Goal: Task Accomplishment & Management: Use online tool/utility

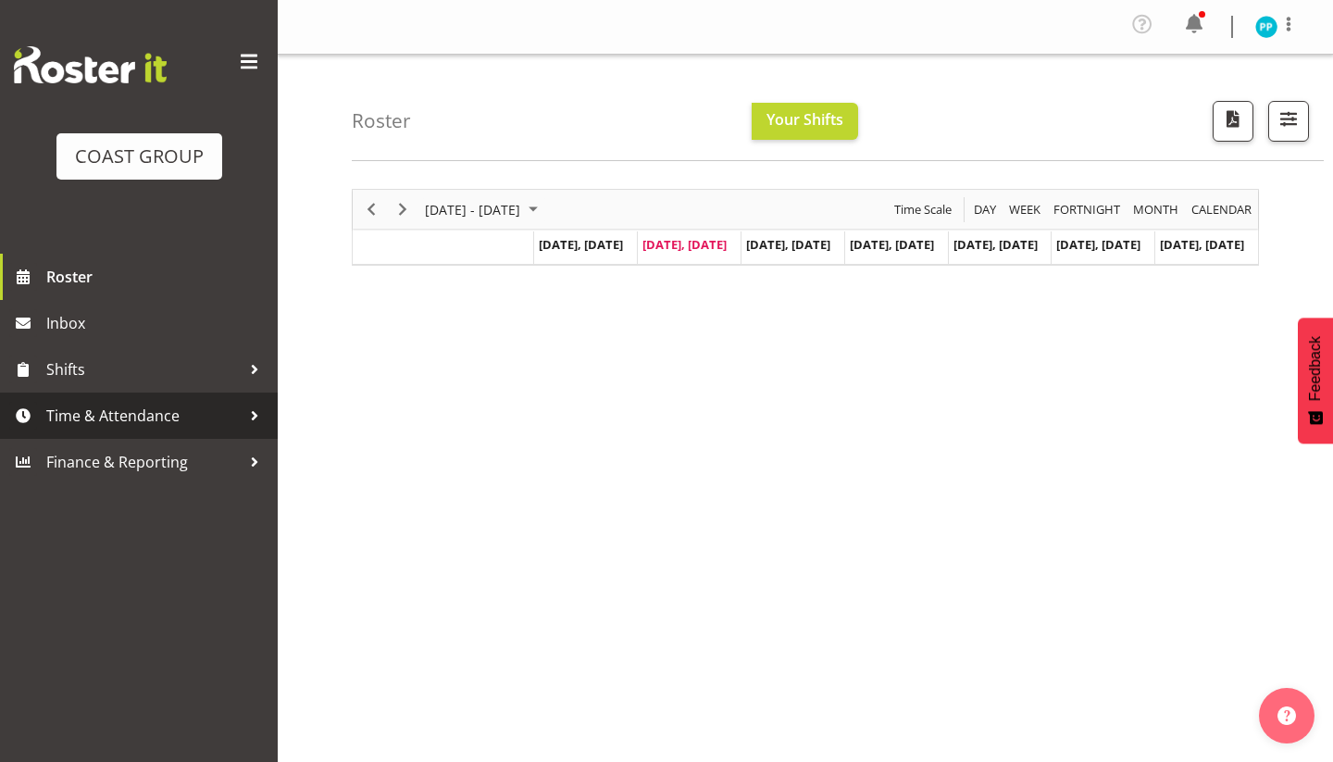
click at [132, 416] on span "Time & Attendance" at bounding box center [143, 416] width 194 height 28
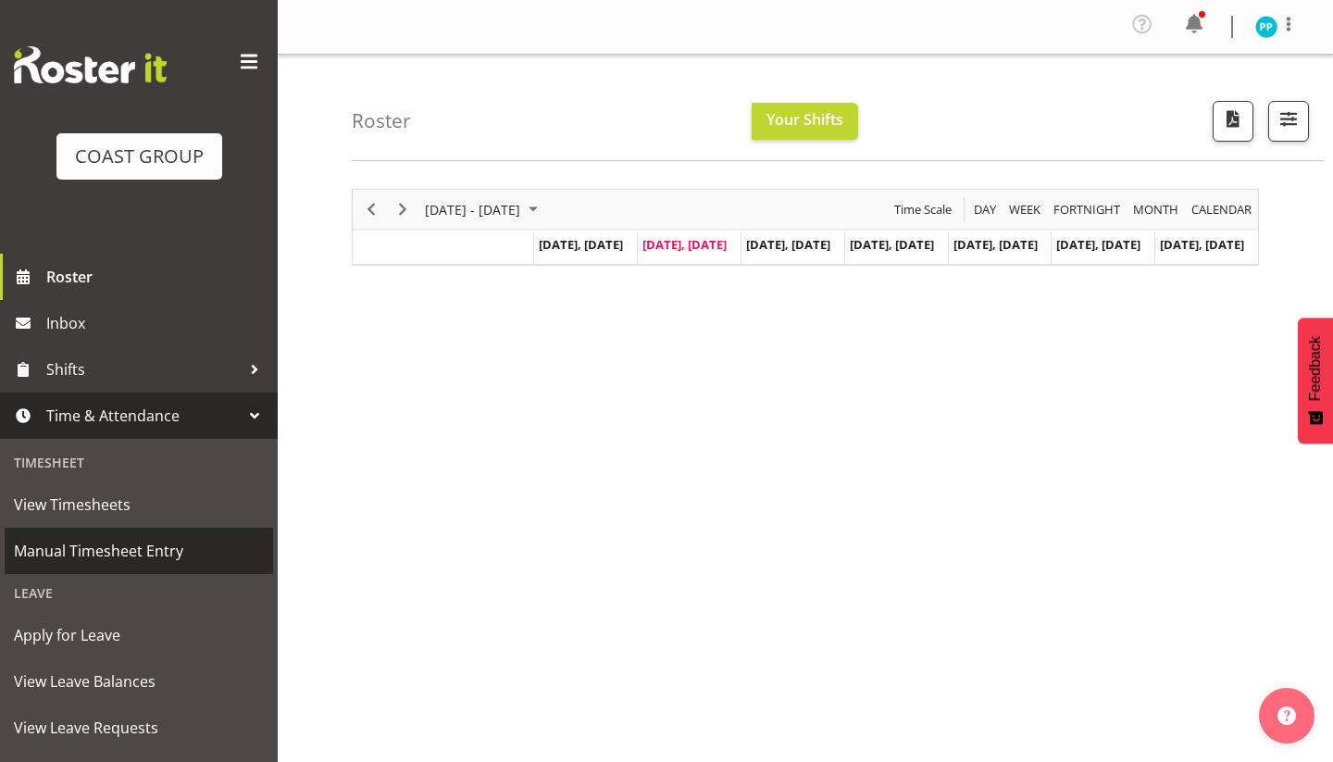
click at [94, 554] on span "Manual Timesheet Entry" at bounding box center [139, 551] width 250 height 28
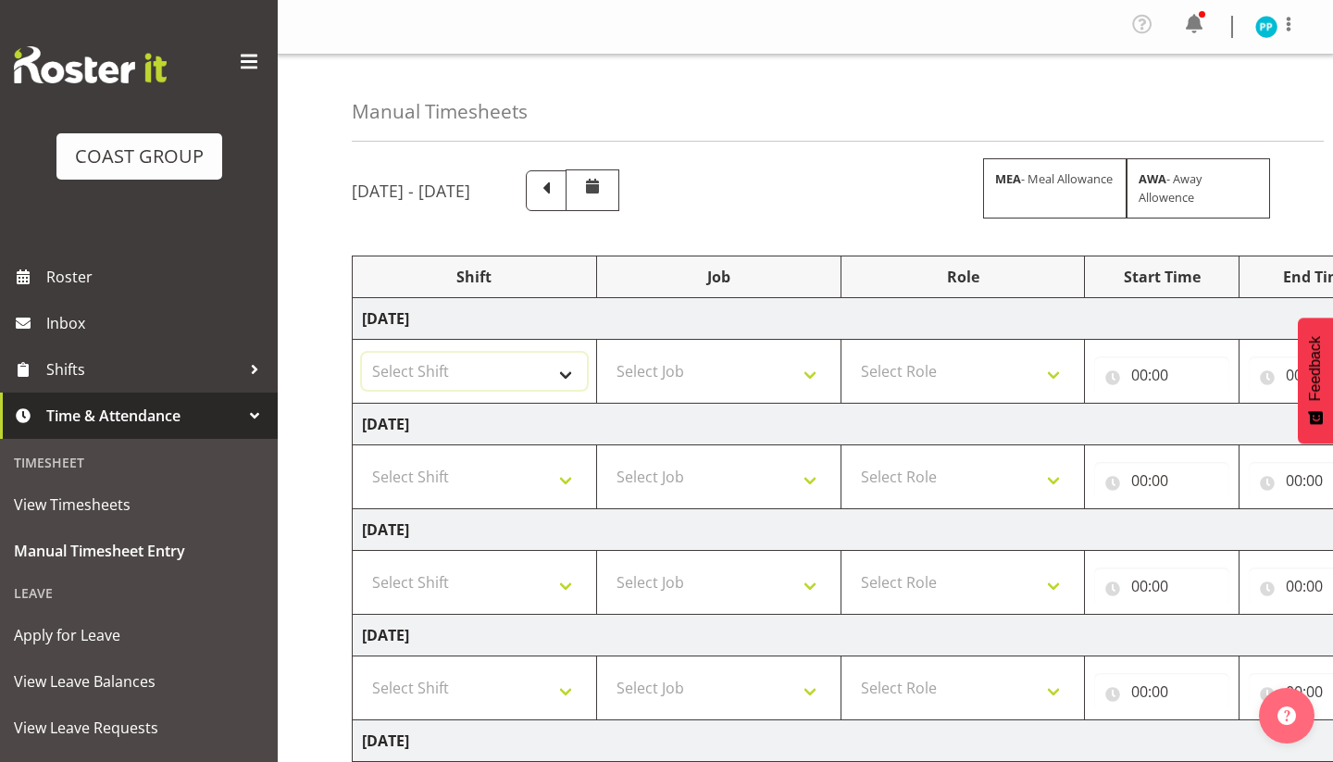
select select "71560"
select select "69"
select select "189"
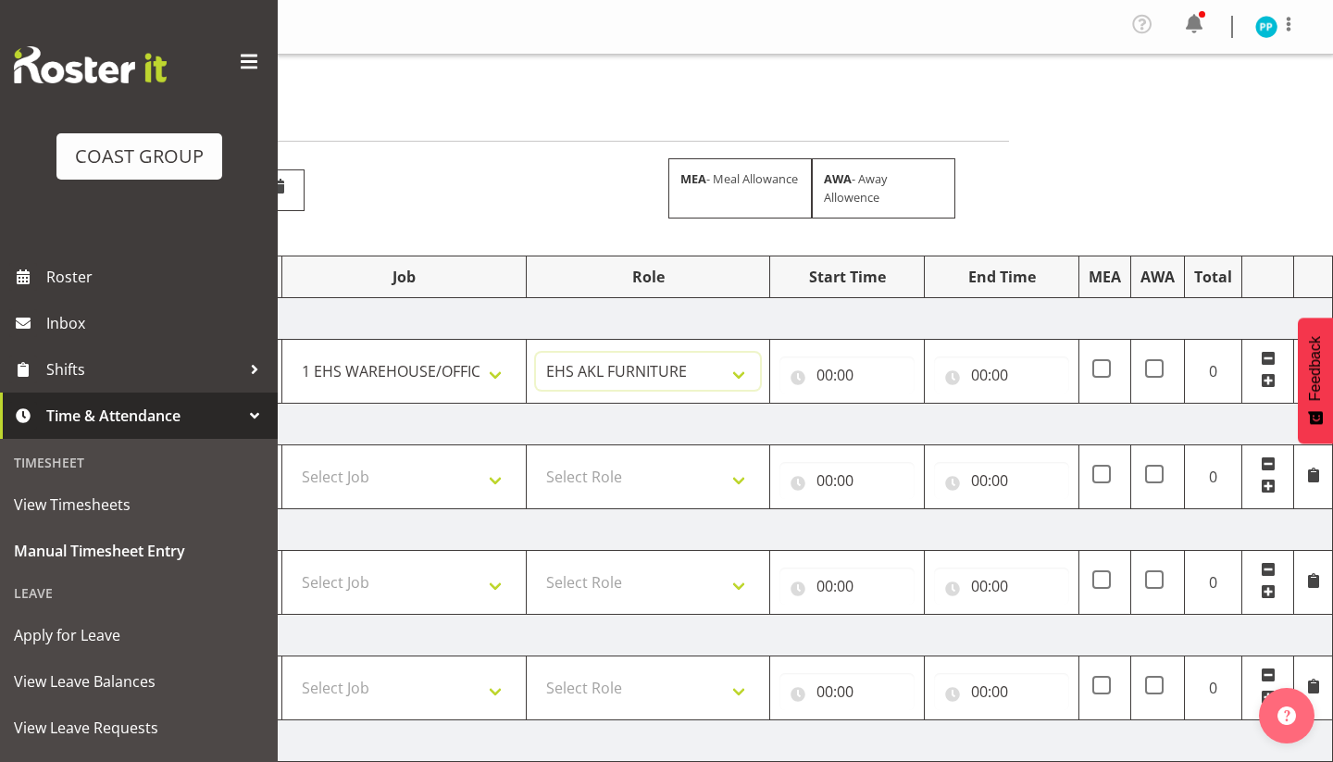
scroll to position [0, 315]
click at [821, 373] on input "00:00" at bounding box center [846, 374] width 135 height 37
select select "7"
type input "07:00"
select select "30"
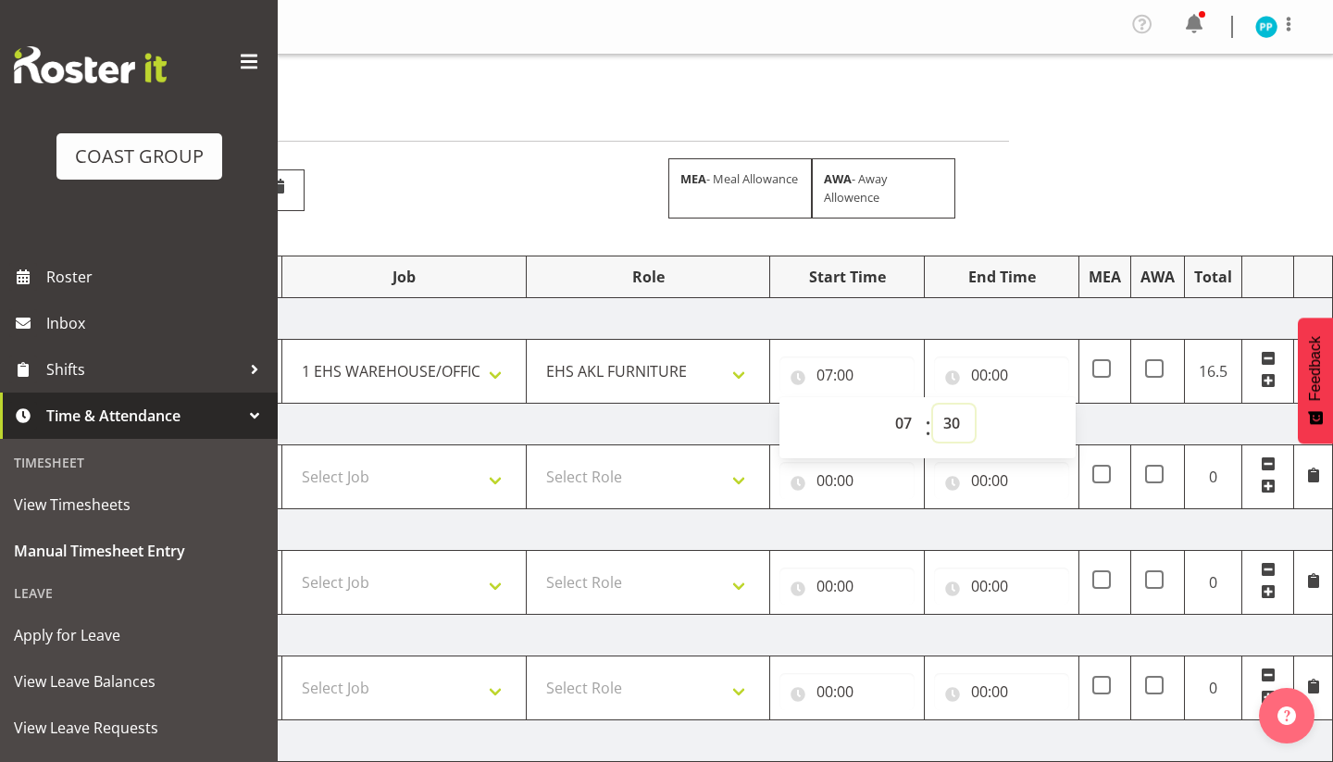
type input "07:30"
click at [977, 377] on input "00:00" at bounding box center [1001, 374] width 135 height 37
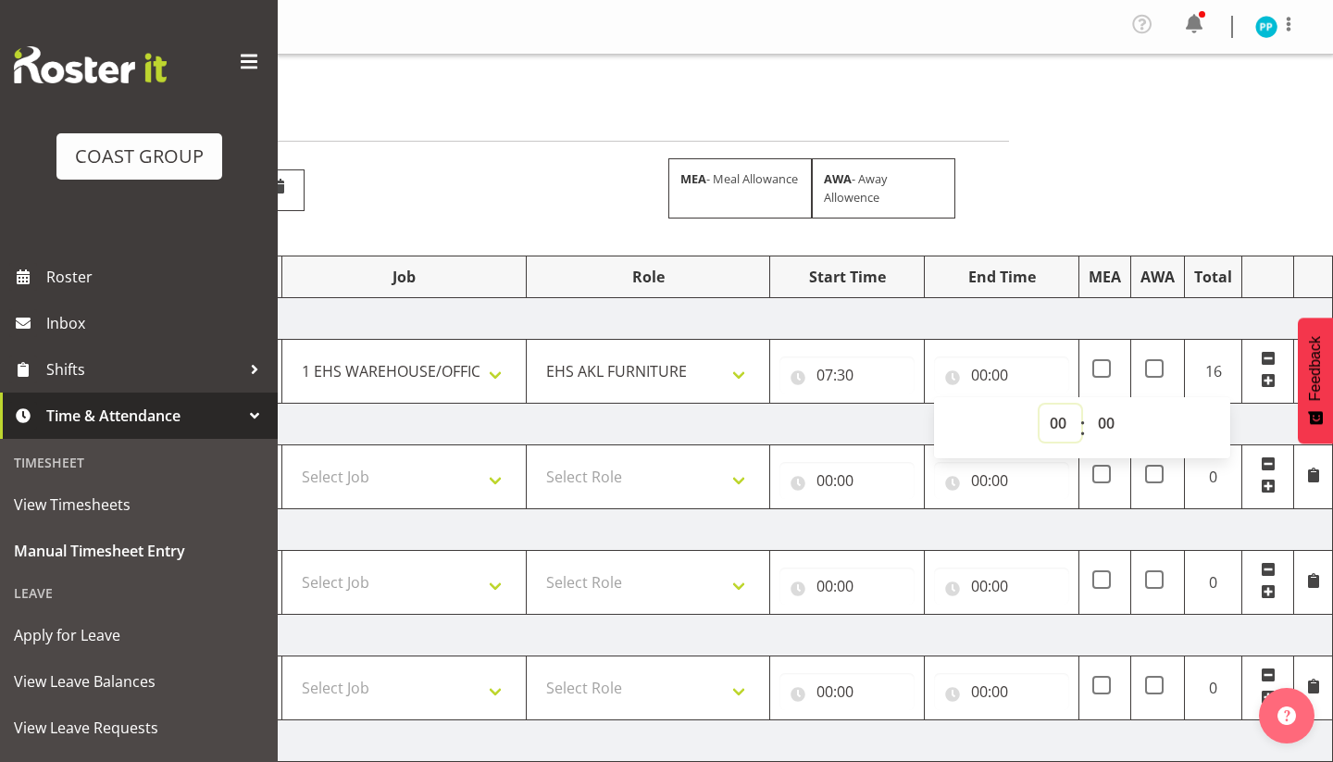
select select "16"
type input "16:00"
click at [892, 434] on td "Thursday 4th September 2025" at bounding box center [685, 425] width 1295 height 42
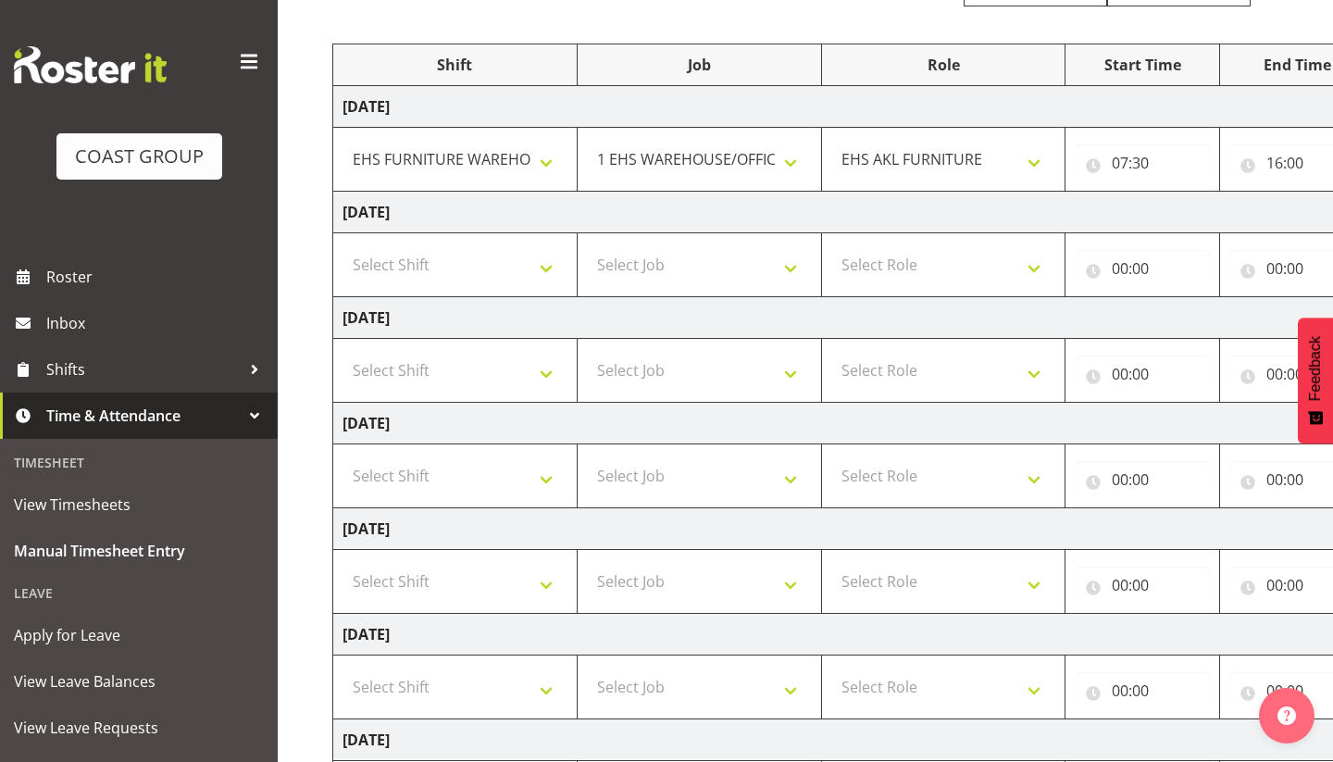
scroll to position [185, 0]
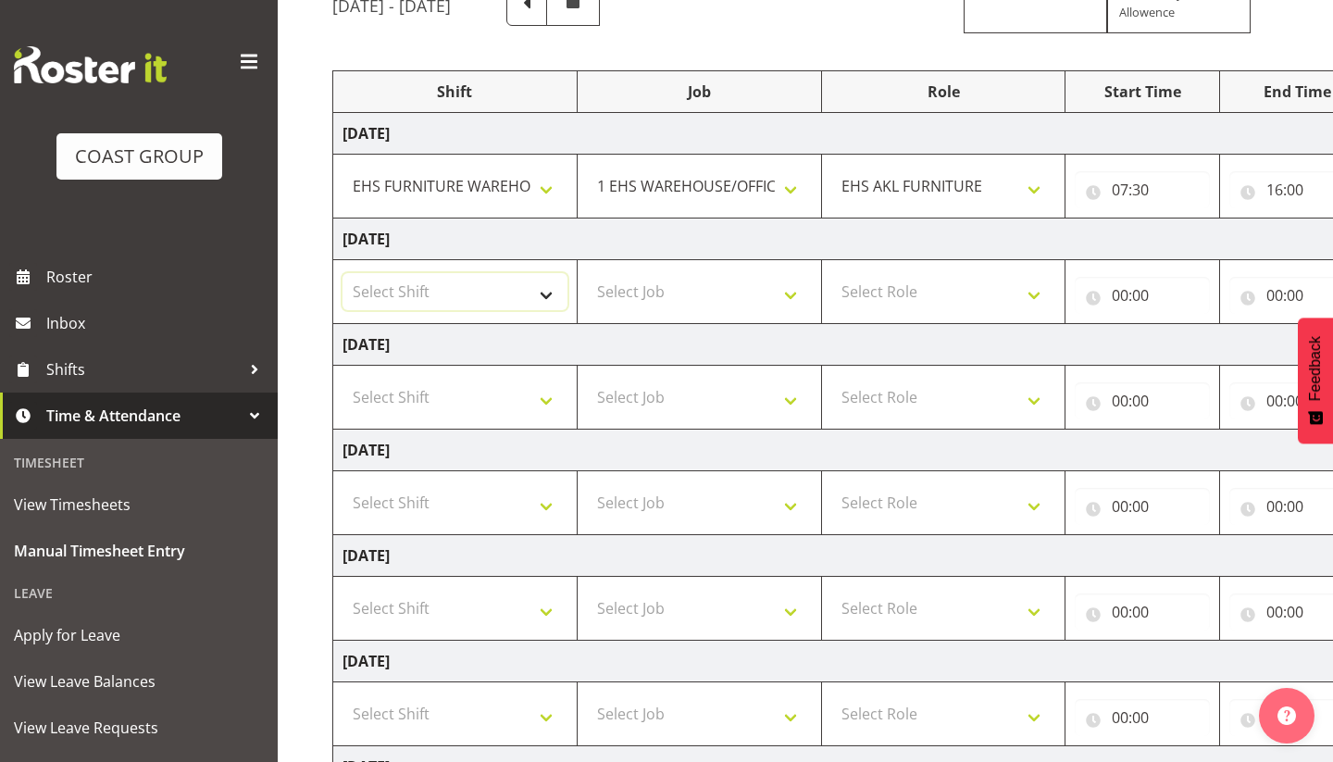
select select "38155"
click at [741, 301] on select "Select Job 1 Carlton Events 1 Carlton Hamilton 1 Carlton Wellington 1 EHS WAREH…" at bounding box center [699, 291] width 225 height 37
select select "69"
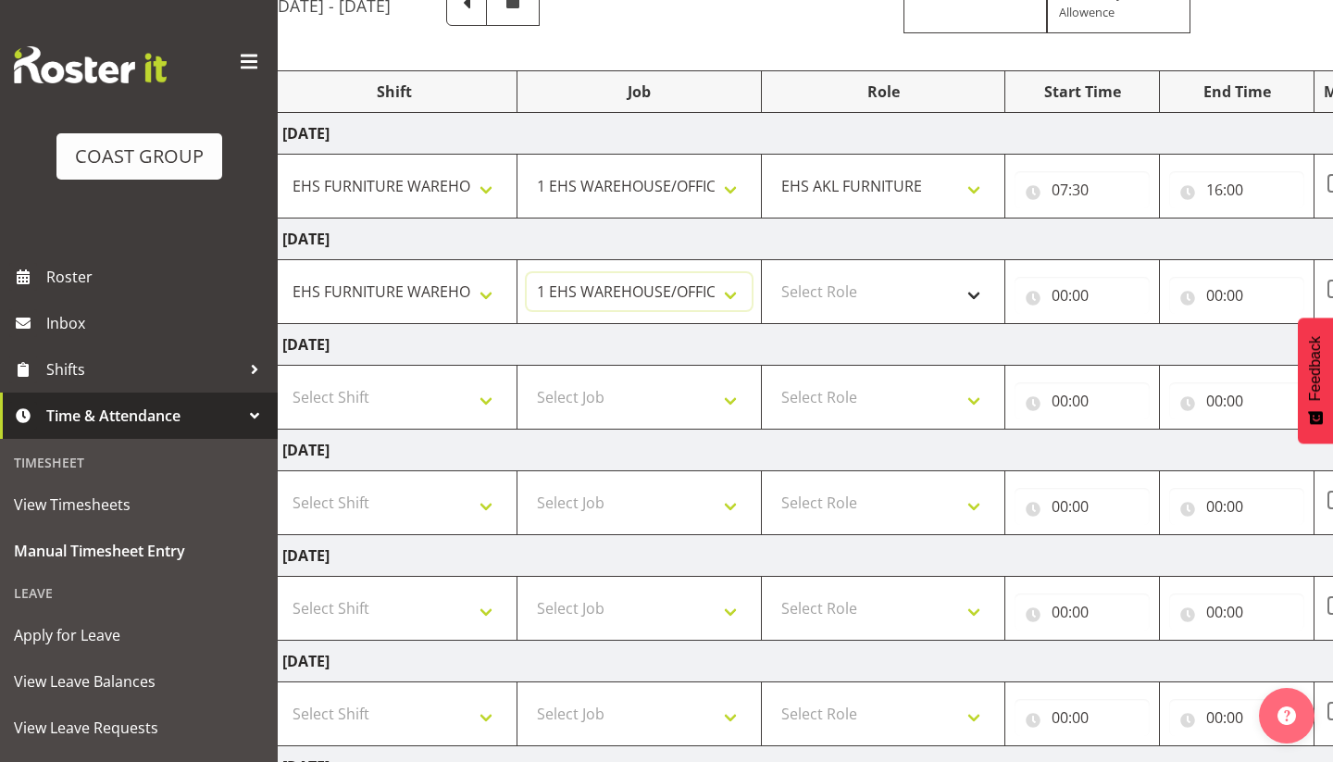
scroll to position [0, 107]
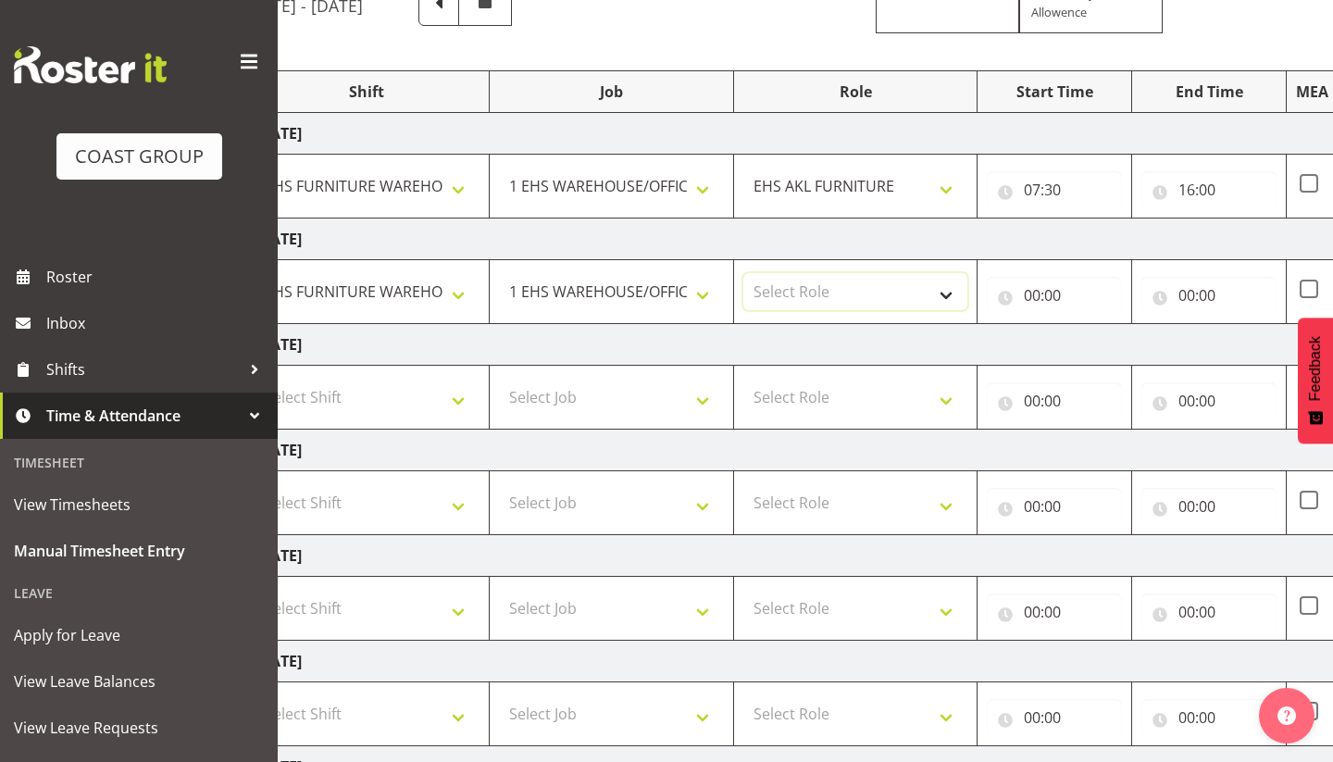
select select "189"
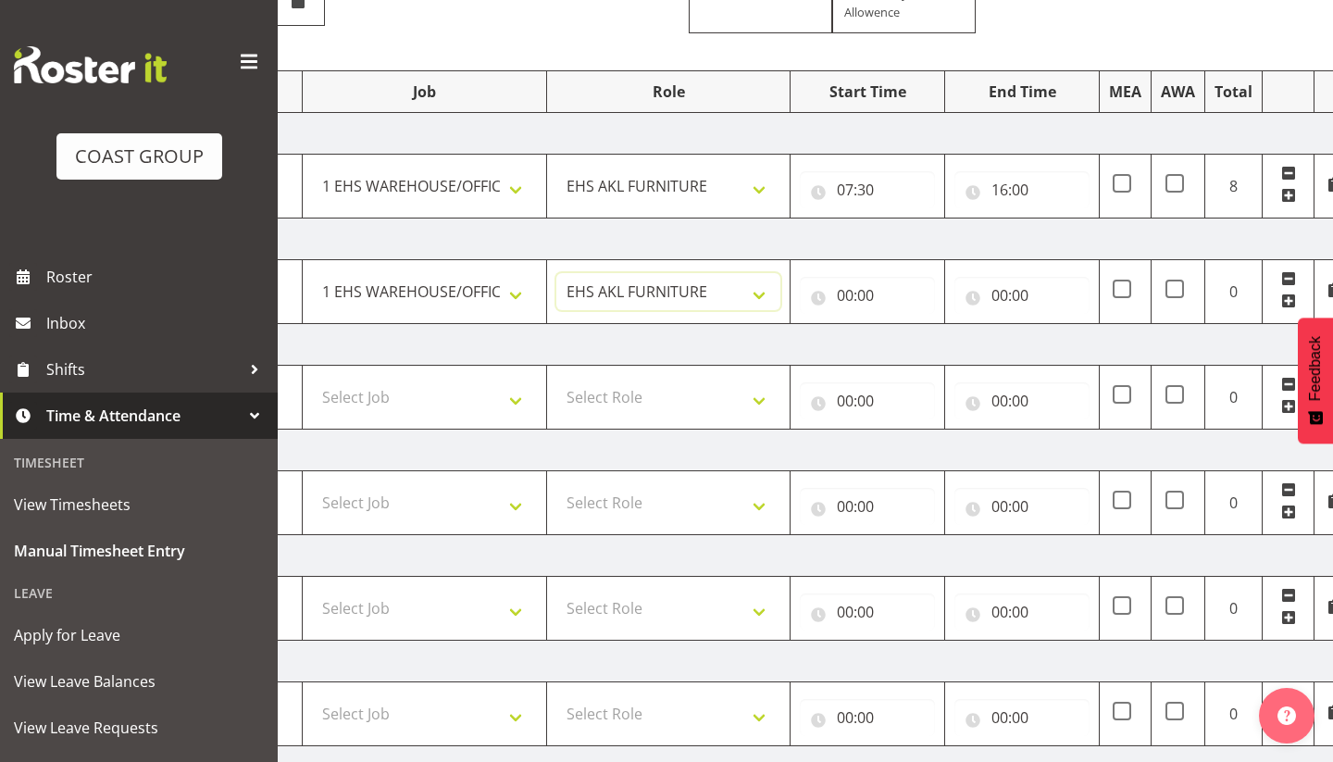
scroll to position [0, 295]
click at [843, 295] on input "00:00" at bounding box center [866, 295] width 135 height 37
select select "9"
type input "09:00"
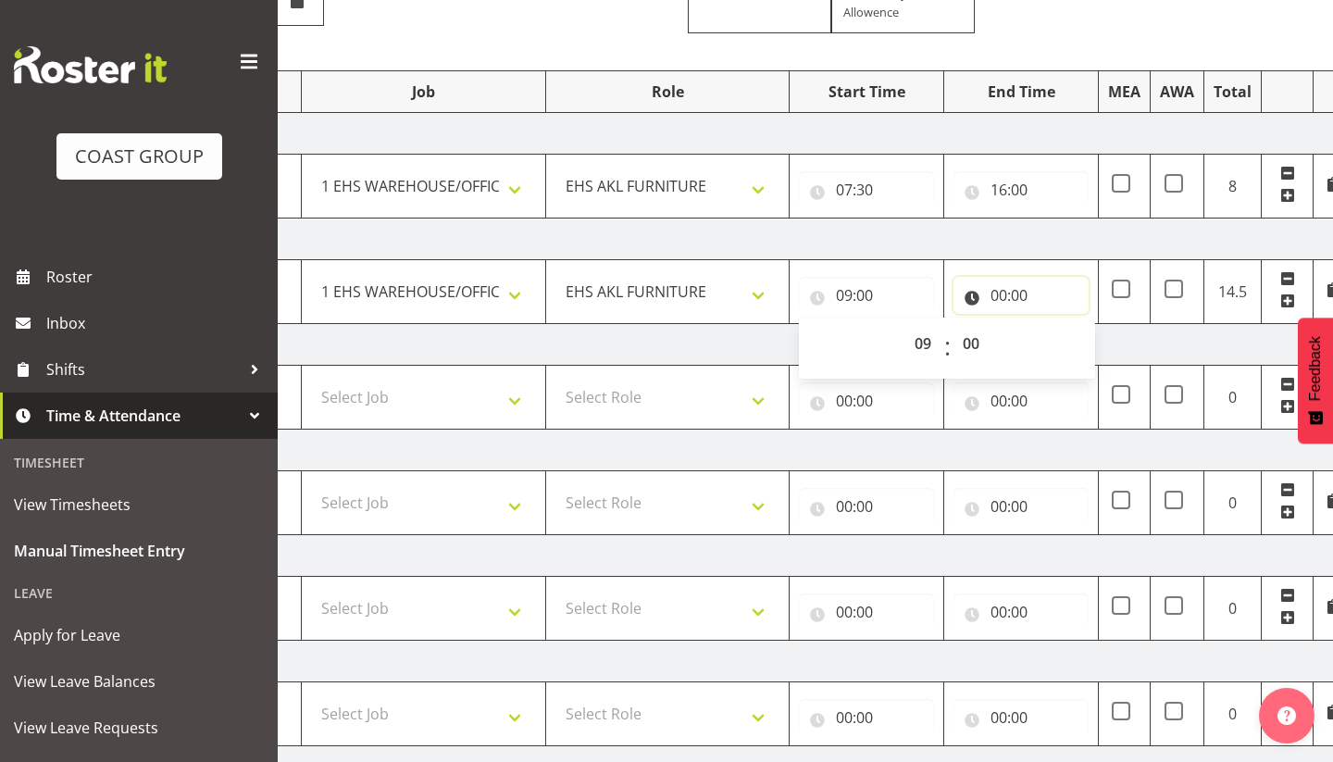
click at [1001, 293] on input "00:00" at bounding box center [1020, 295] width 135 height 37
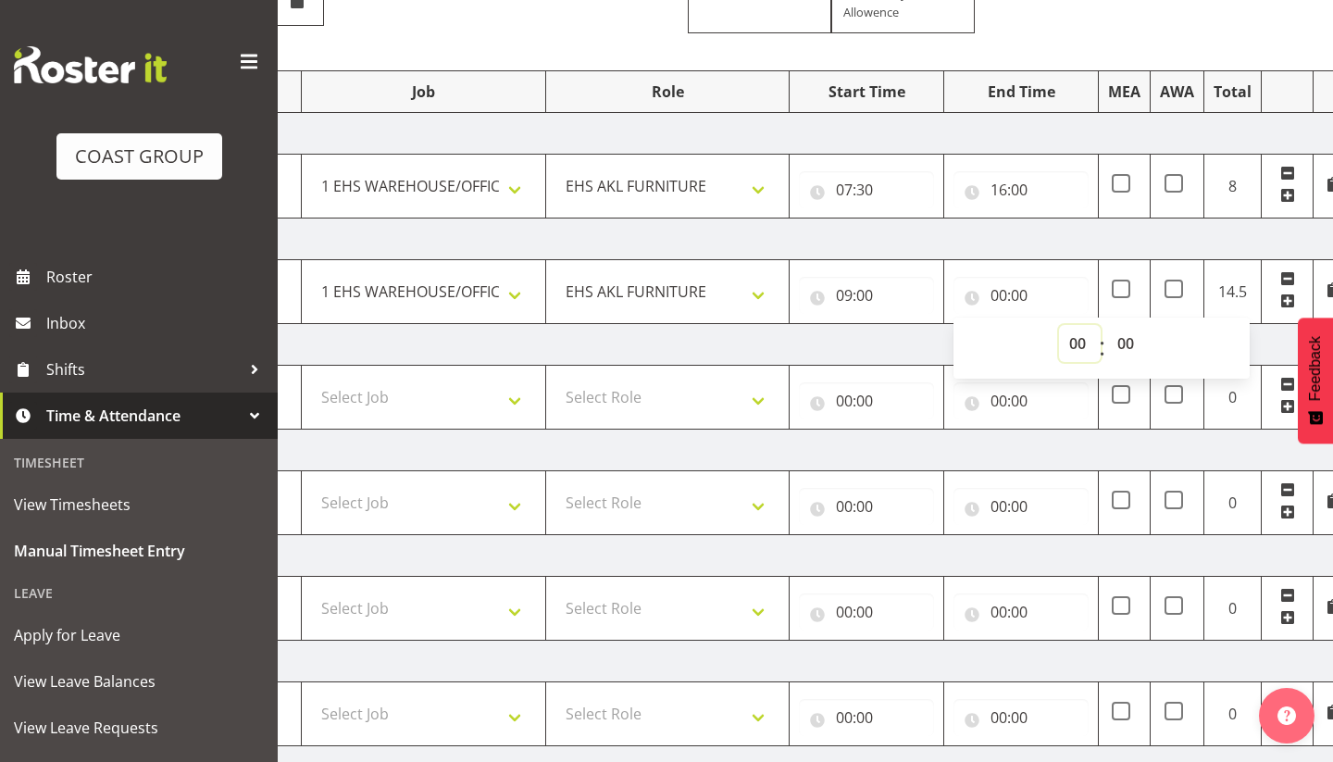
select select "16"
type input "16:00"
click at [902, 340] on td "Friday 5th September 2025" at bounding box center [704, 345] width 1295 height 42
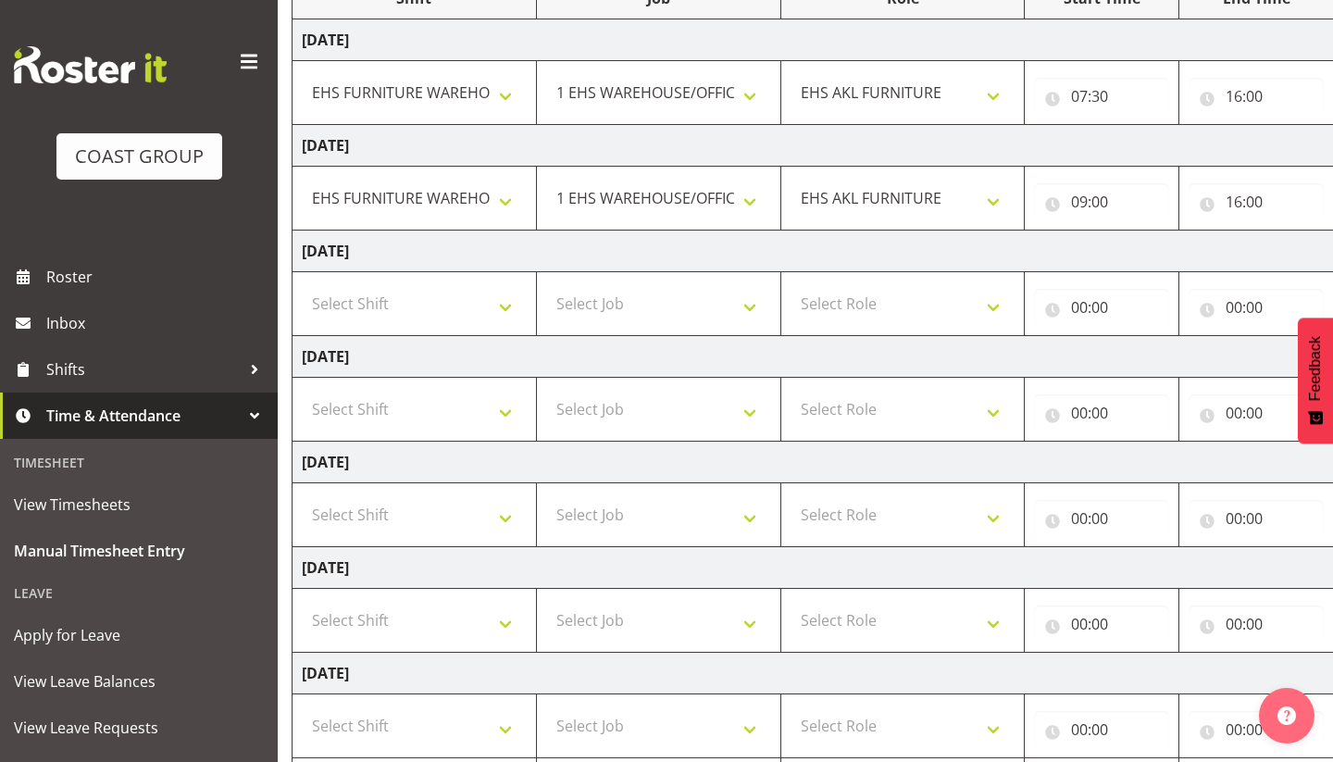
scroll to position [280, 0]
select select "38155"
click at [724, 302] on select "Select Job 1 Carlton Events 1 Carlton Hamilton 1 Carlton Wellington 1 EHS WAREH…" at bounding box center [658, 302] width 225 height 37
select select "69"
select select "189"
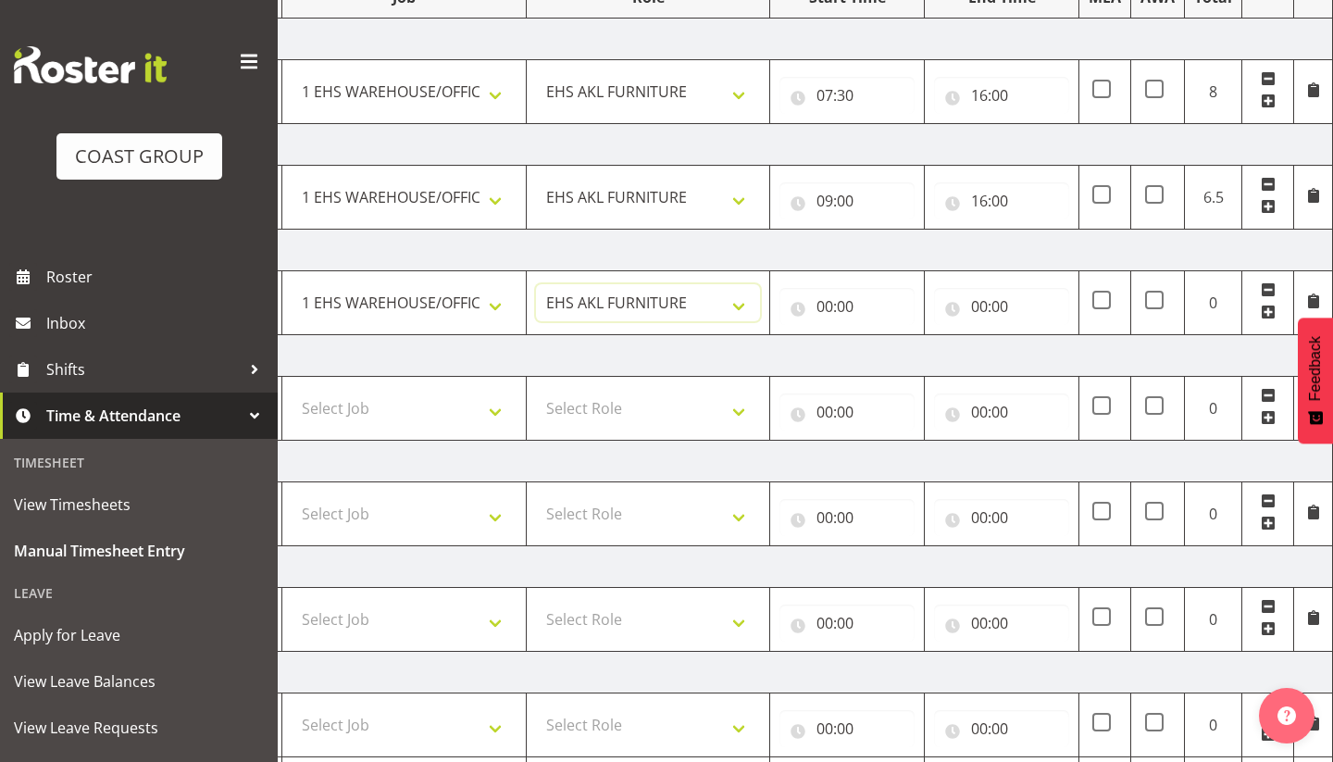
scroll to position [0, 315]
click at [828, 301] on input "00:00" at bounding box center [846, 306] width 135 height 37
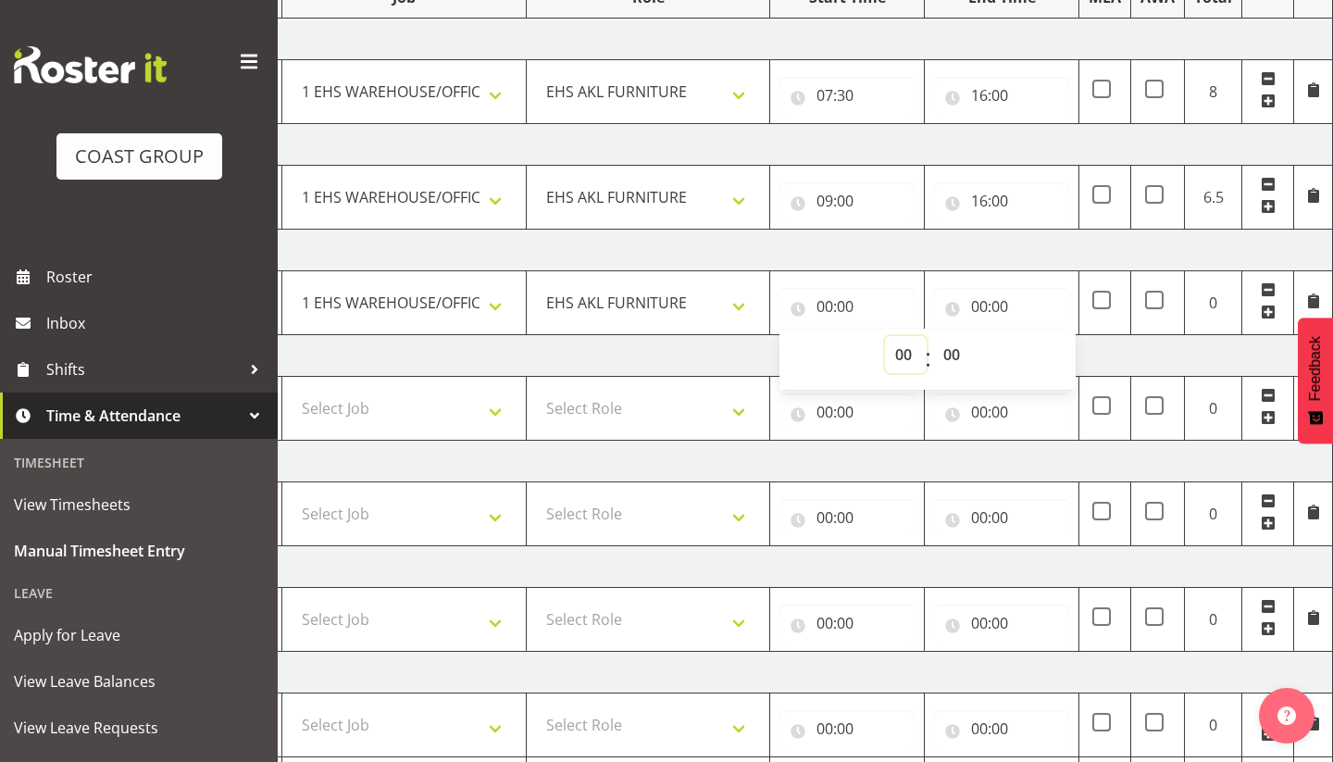
select select "7"
type input "07:00"
select select "30"
type input "07:30"
click at [982, 305] on input "00:00" at bounding box center [1001, 306] width 135 height 37
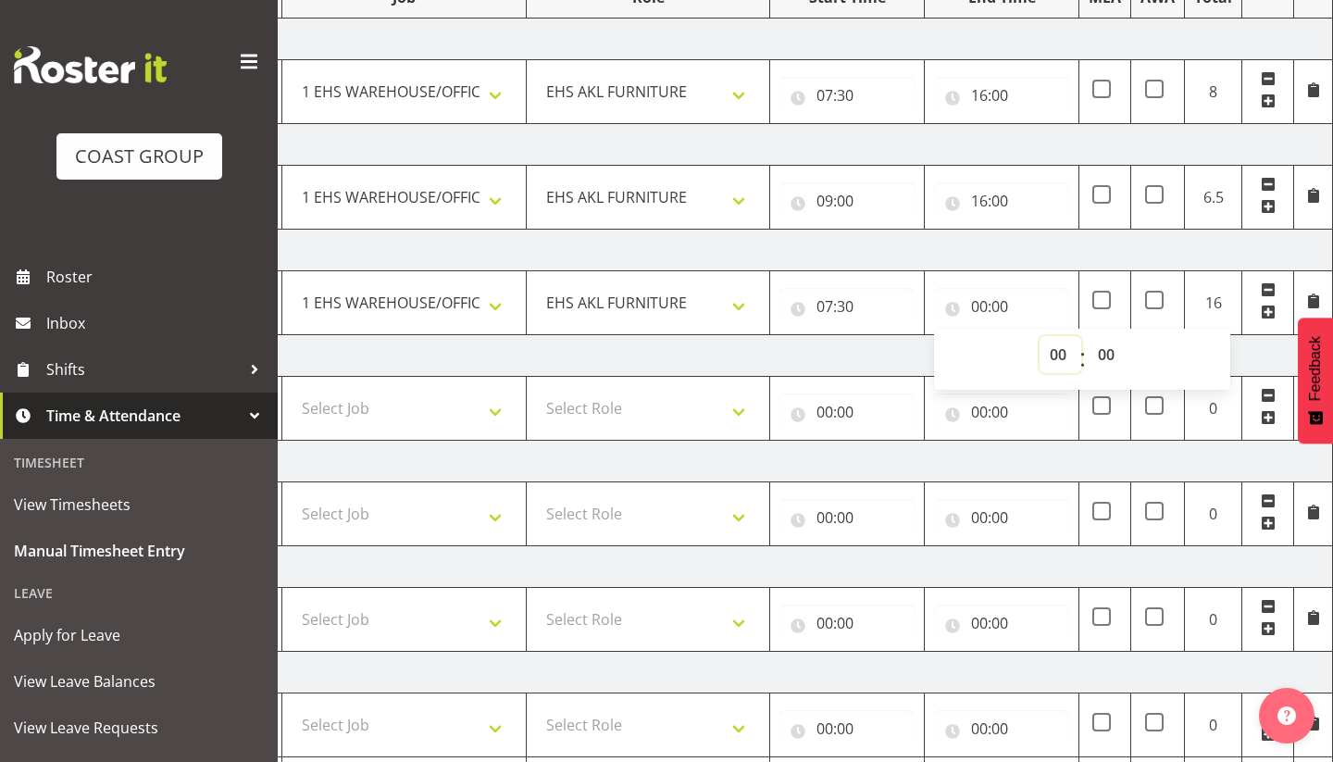
select select "20"
type input "20:00"
click at [861, 367] on td "Saturday 6th September 2025" at bounding box center [685, 356] width 1295 height 42
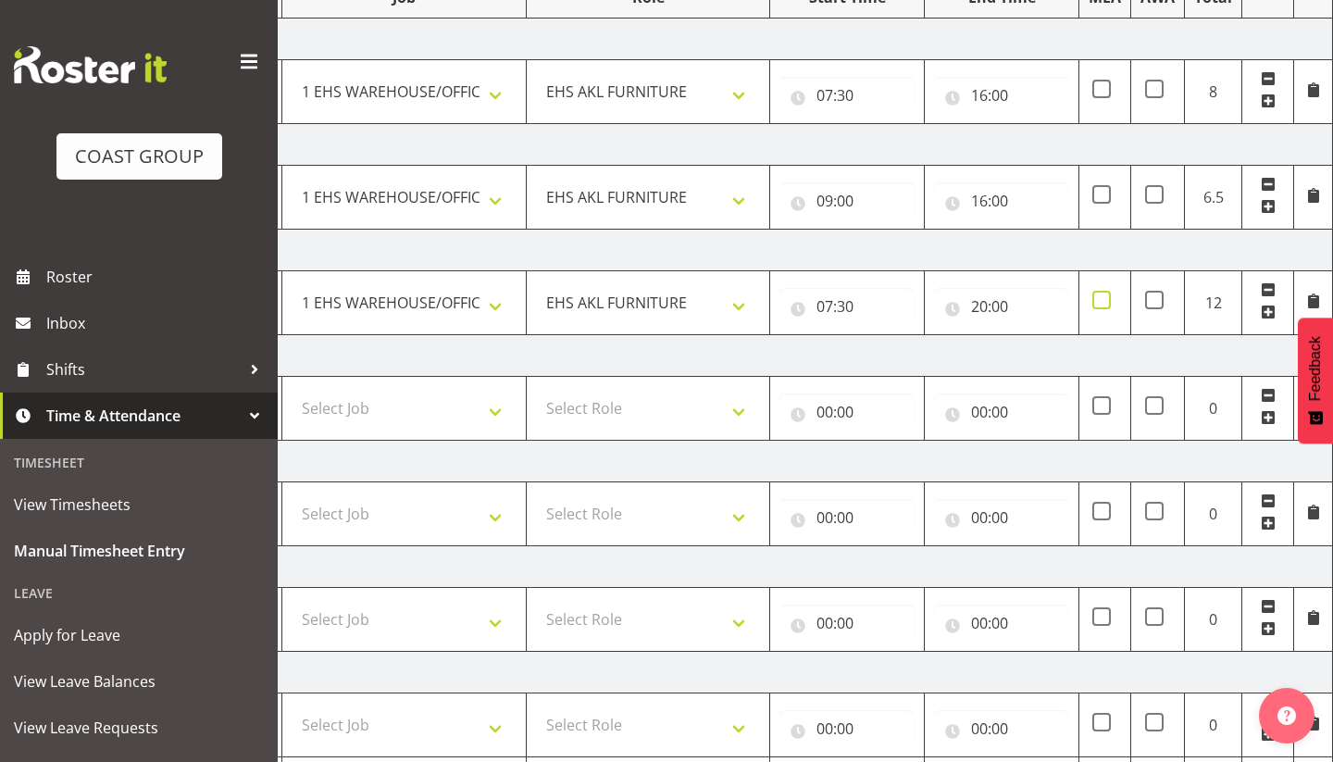
click at [1106, 296] on span at bounding box center [1101, 300] width 19 height 19
click at [1104, 296] on input "checkbox" at bounding box center [1098, 300] width 12 height 12
checkbox input "true"
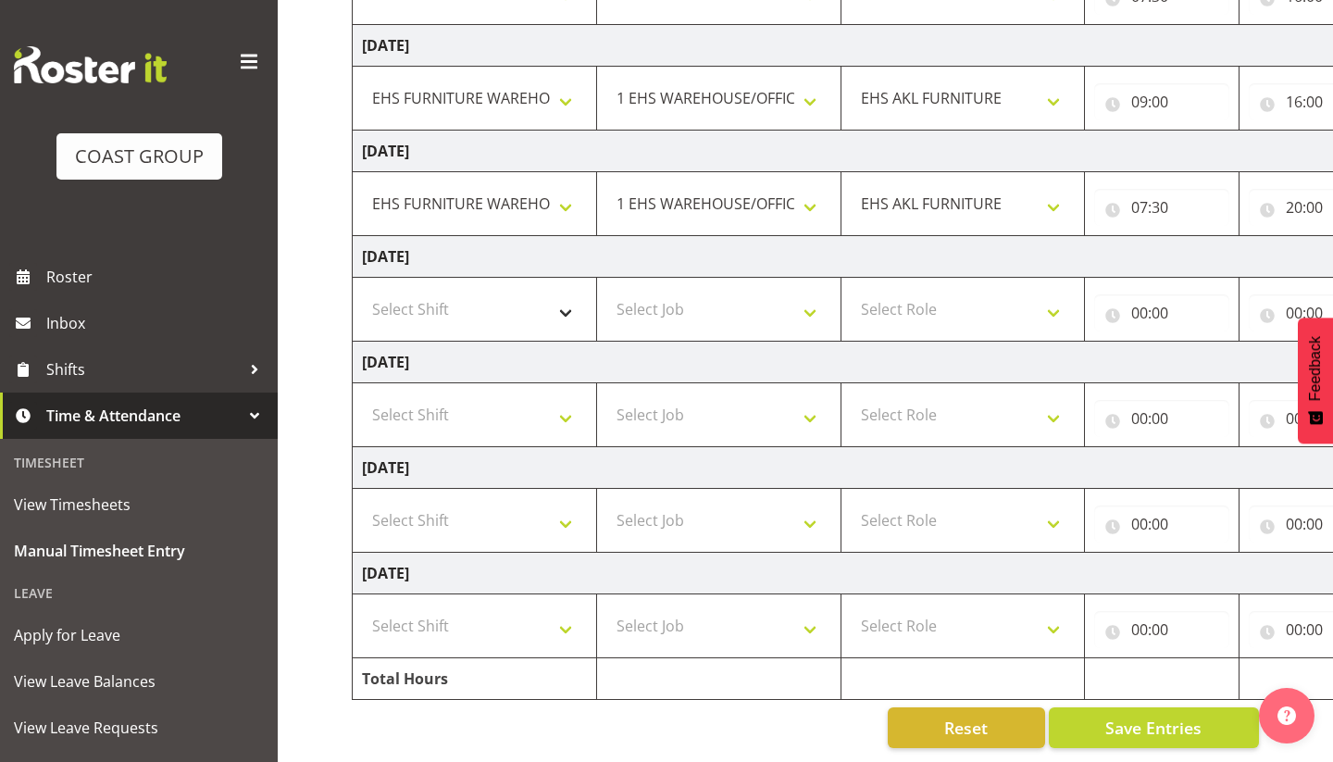
scroll to position [0, 0]
select select "38155"
select select "69"
select select "189"
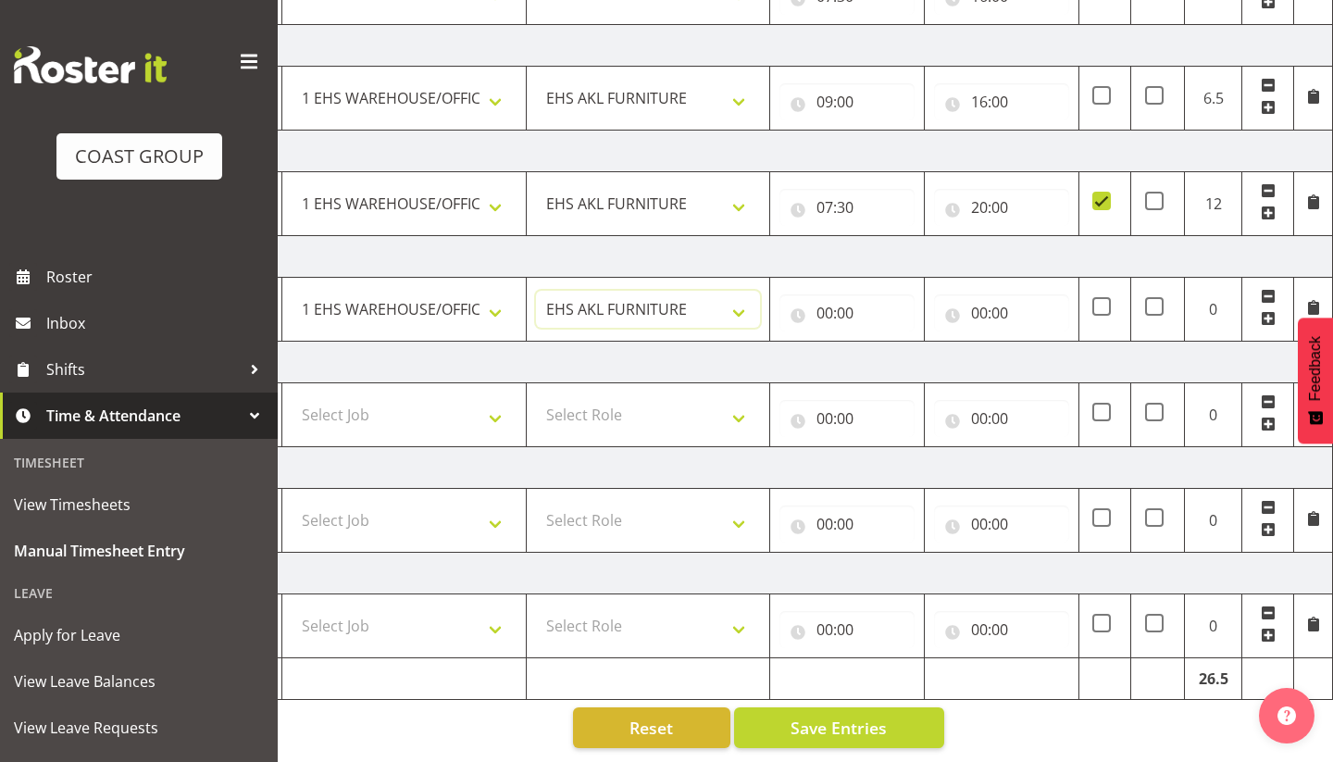
scroll to position [0, 315]
click at [822, 312] on input "00:00" at bounding box center [846, 312] width 135 height 37
select select "8"
type input "08:00"
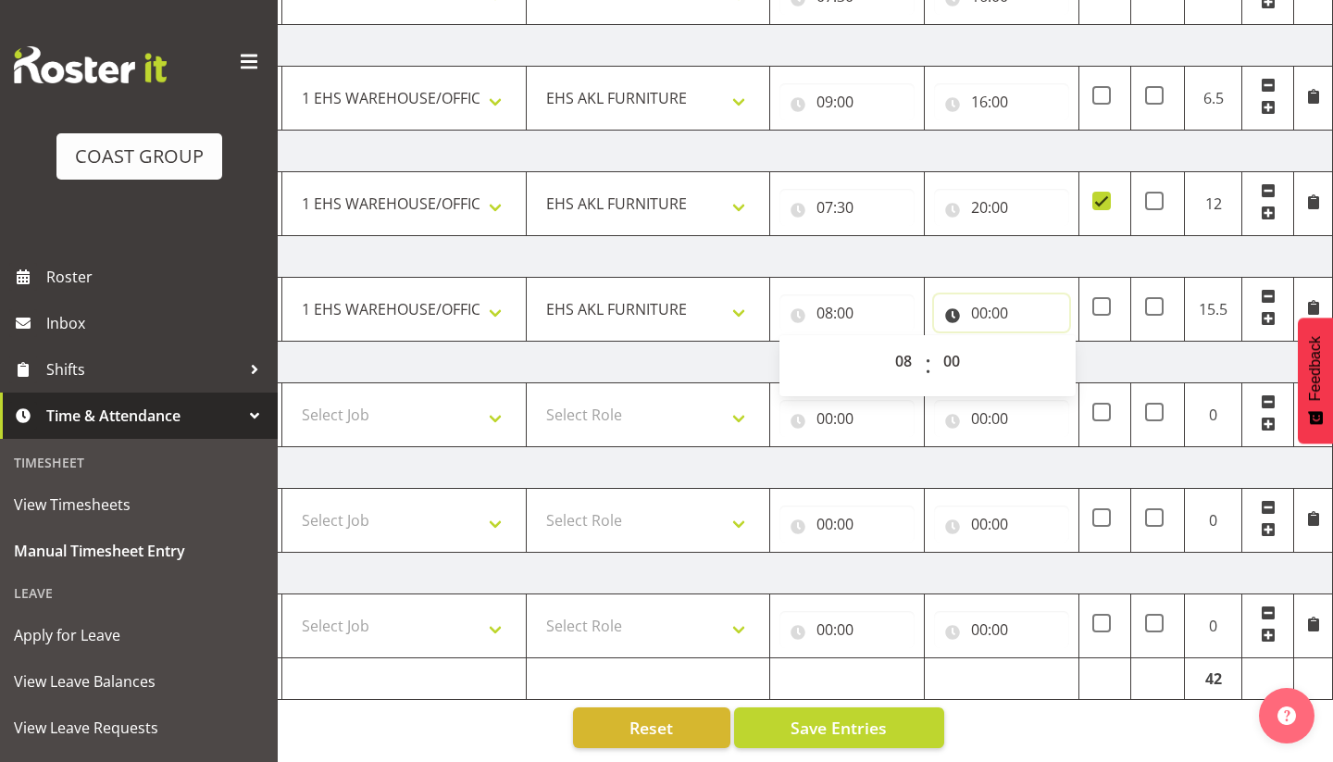
click at [980, 316] on input "00:00" at bounding box center [1001, 312] width 135 height 37
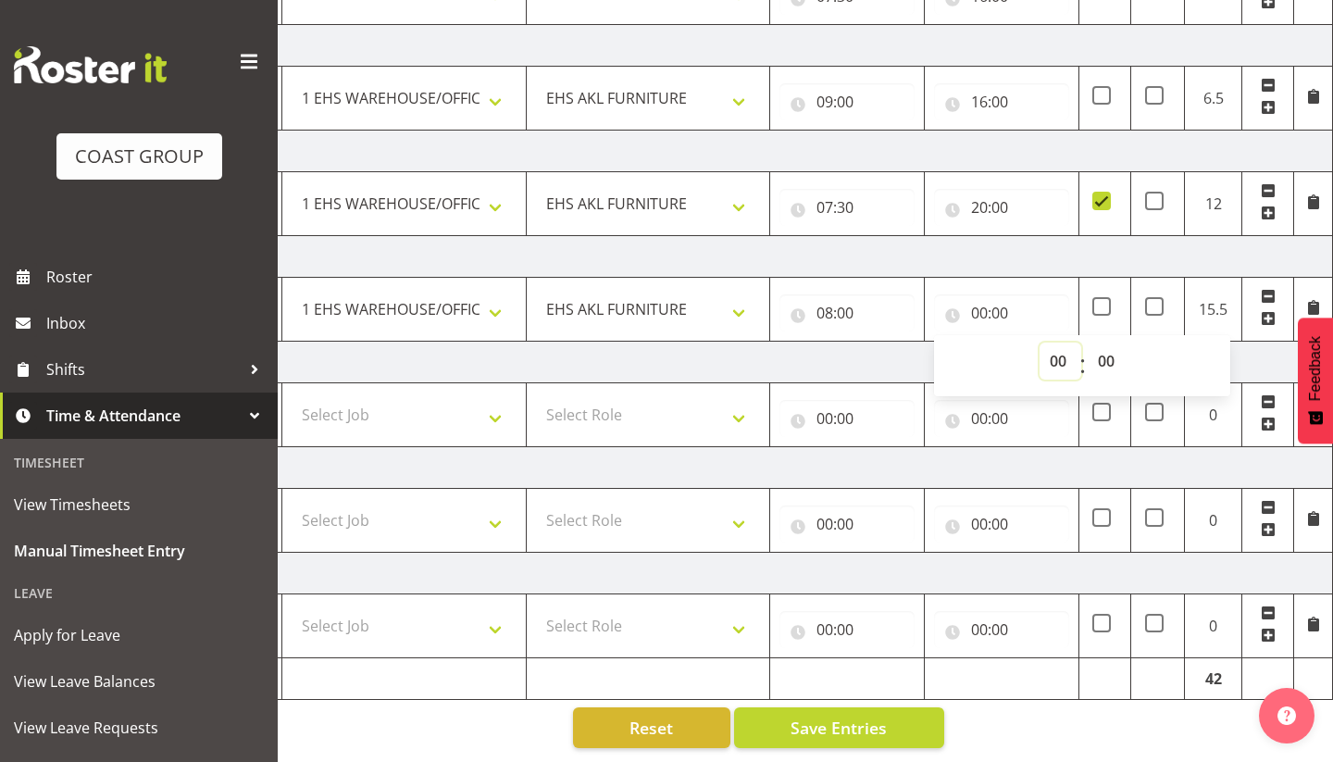
select select "16"
type input "16:00"
click at [841, 362] on td "Sunday 7th September 2025" at bounding box center [685, 363] width 1295 height 42
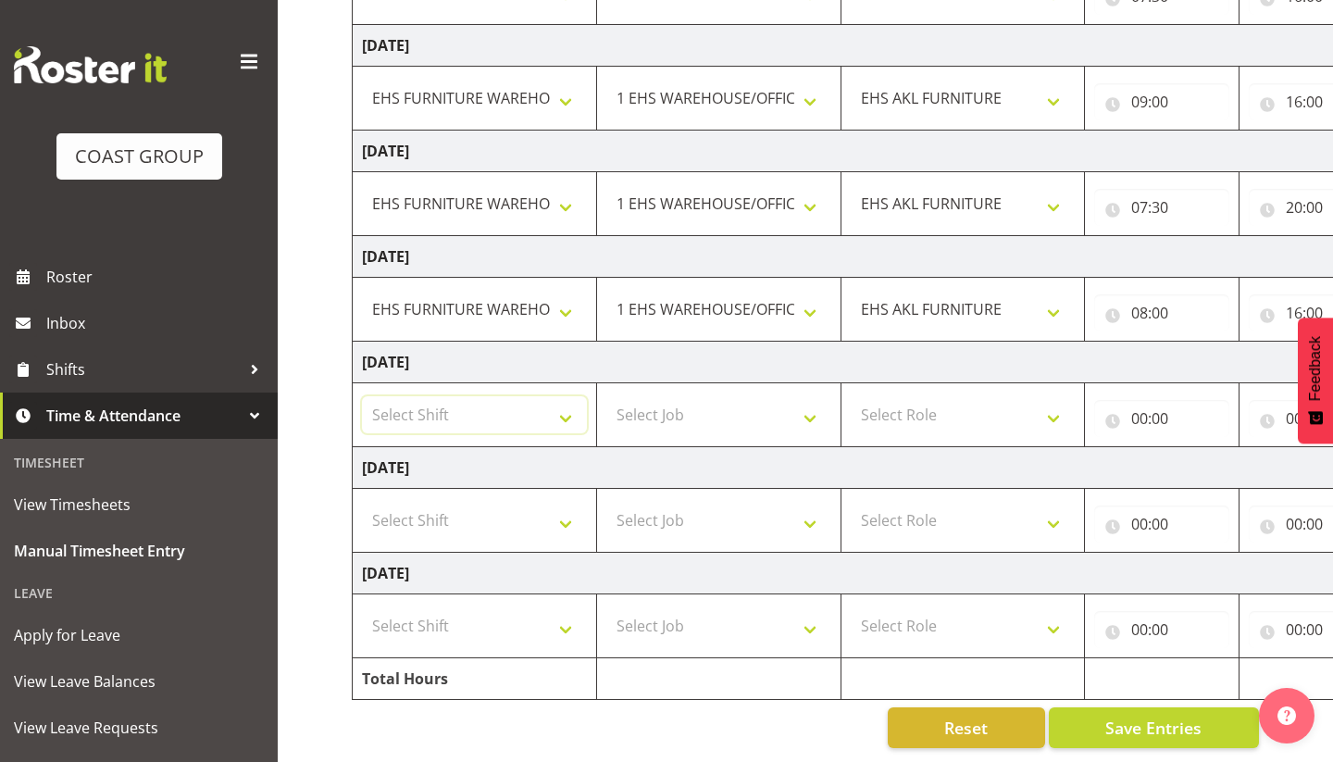
scroll to position [379, 0]
select select "71560"
select select "69"
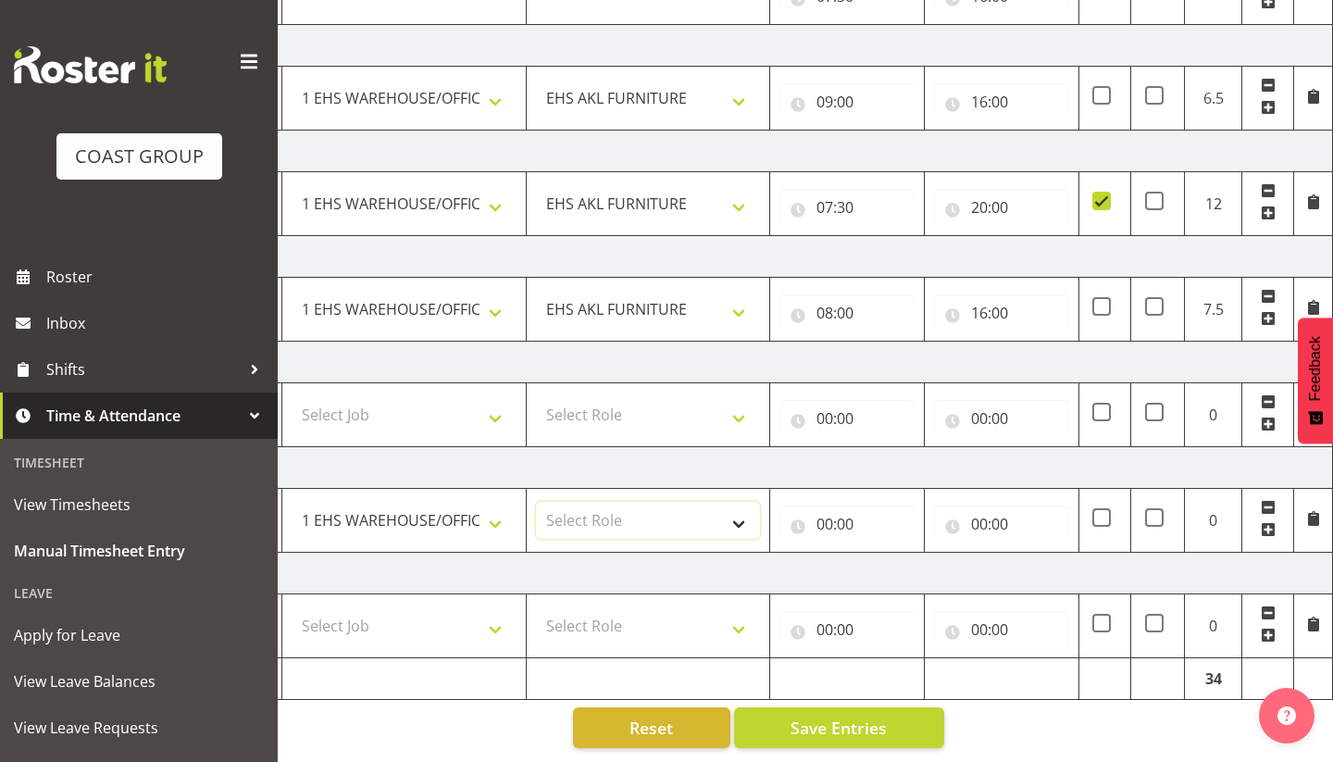
scroll to position [0, 315]
select select "189"
click at [834, 520] on input "00:00" at bounding box center [846, 523] width 135 height 37
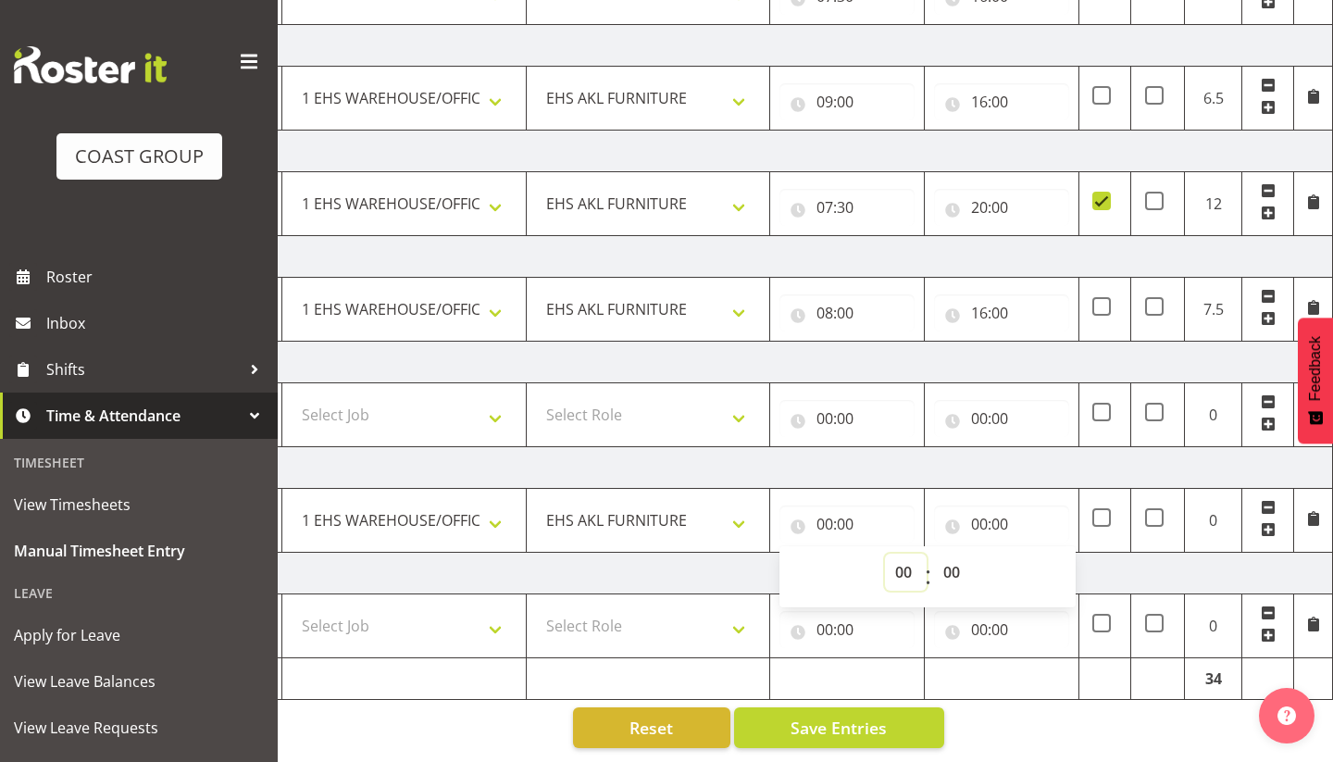
select select "7"
type input "07:00"
select select "30"
type input "07:30"
click at [981, 525] on input "00:00" at bounding box center [1001, 523] width 135 height 37
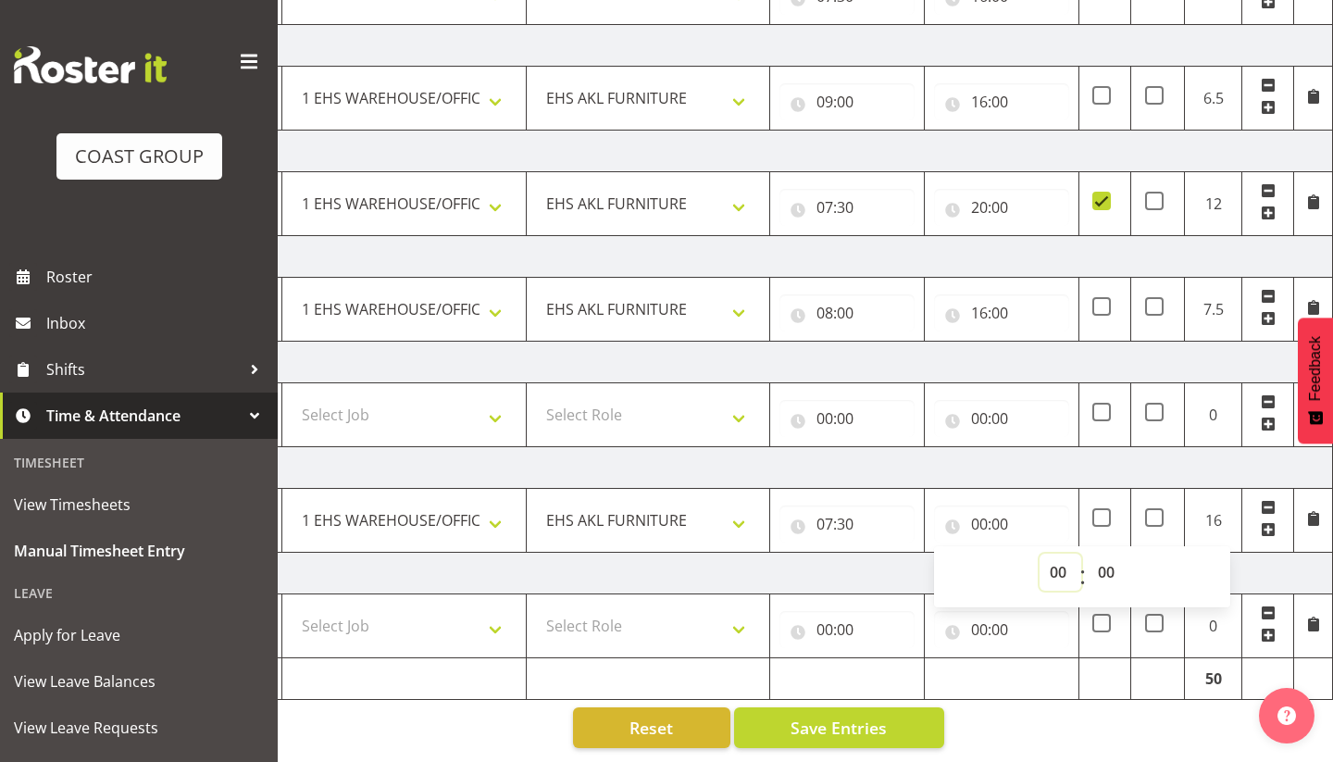
select select "21"
type input "21:00"
click at [1106, 513] on span at bounding box center [1101, 517] width 19 height 19
click at [1104, 513] on input "checkbox" at bounding box center [1098, 518] width 12 height 12
checkbox input "true"
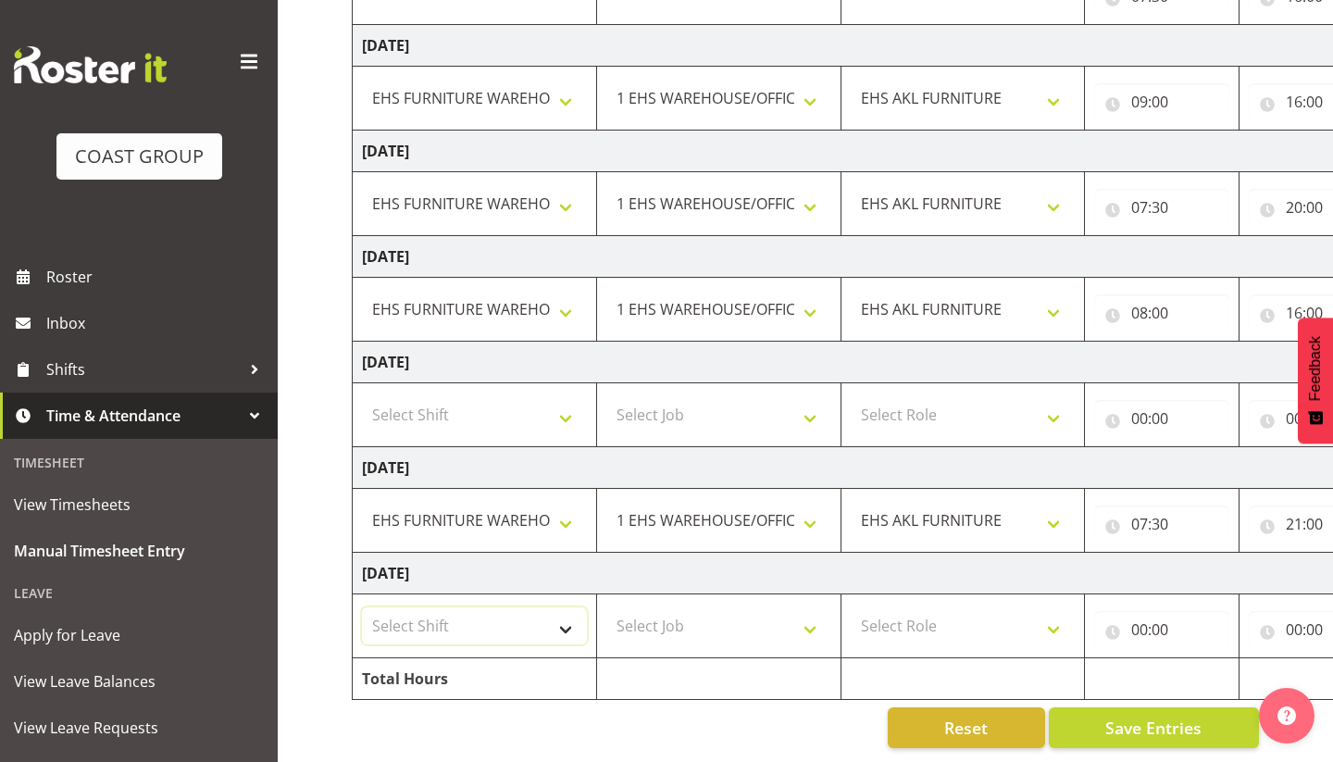
scroll to position [0, 0]
select select "38155"
click at [637, 631] on select "Select Job 1 Carlton Events 1 Carlton Hamilton 1 Carlton Wellington 1 EHS WAREH…" at bounding box center [718, 625] width 225 height 37
select select "69"
select select "189"
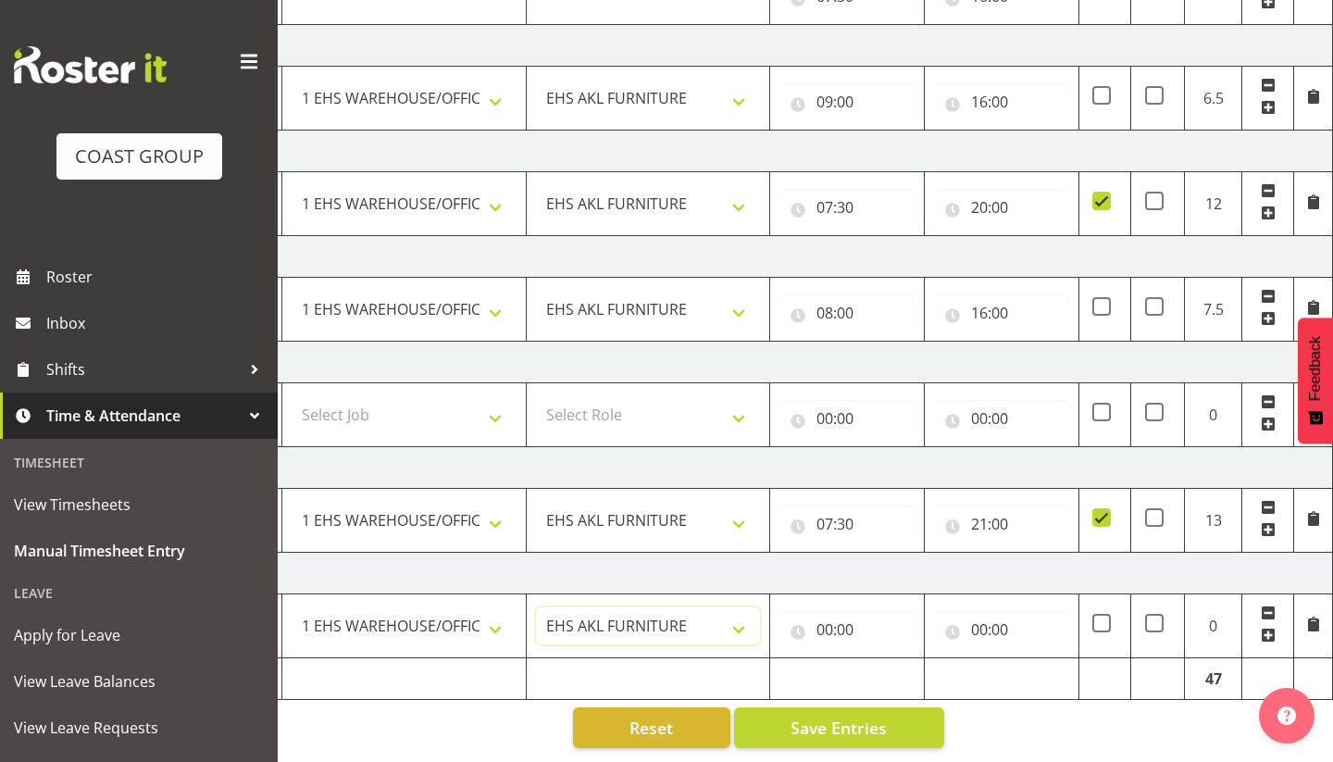
scroll to position [0, 315]
drag, startPoint x: 828, startPoint y: 628, endPoint x: 861, endPoint y: 638, distance: 33.7
click at [828, 628] on input "00:00" at bounding box center [846, 629] width 135 height 37
select select "7"
type input "07:00"
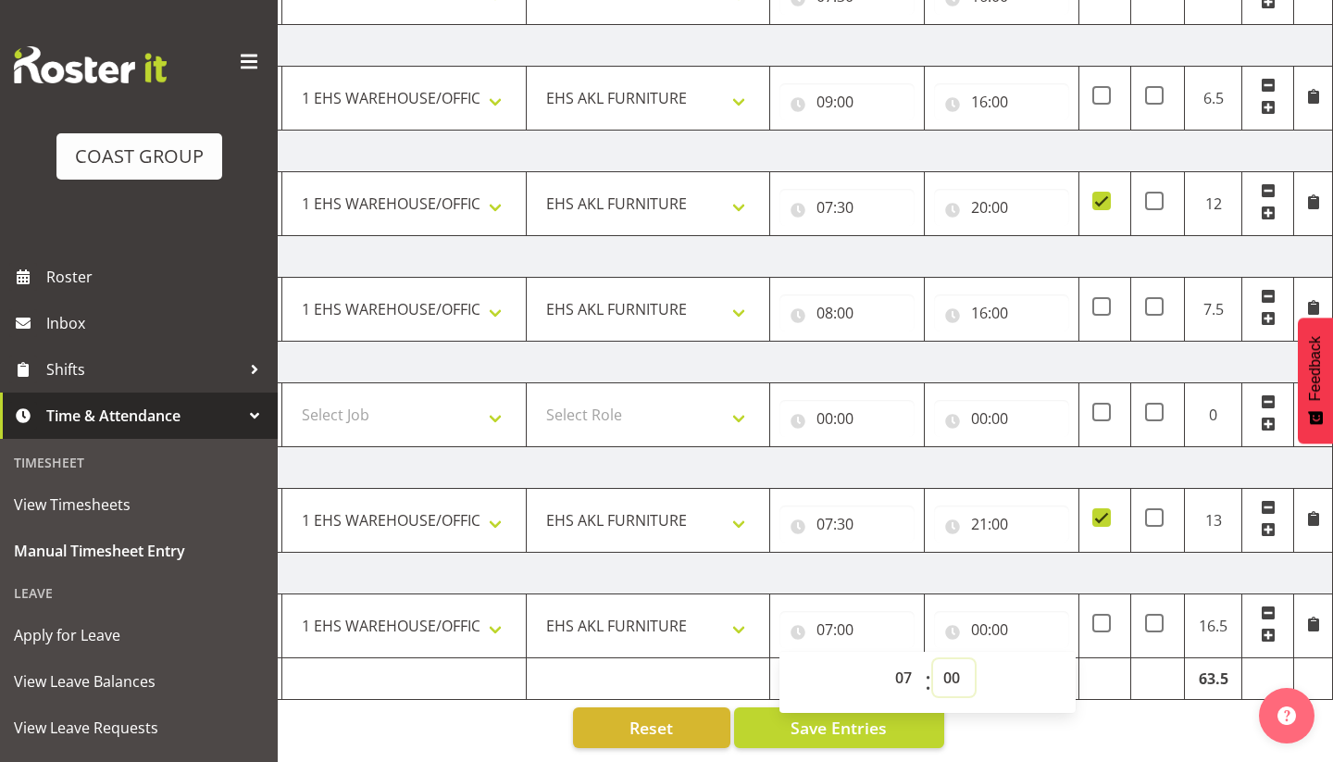
select select "30"
type input "07:30"
click at [977, 633] on input "00:00" at bounding box center [1001, 629] width 135 height 37
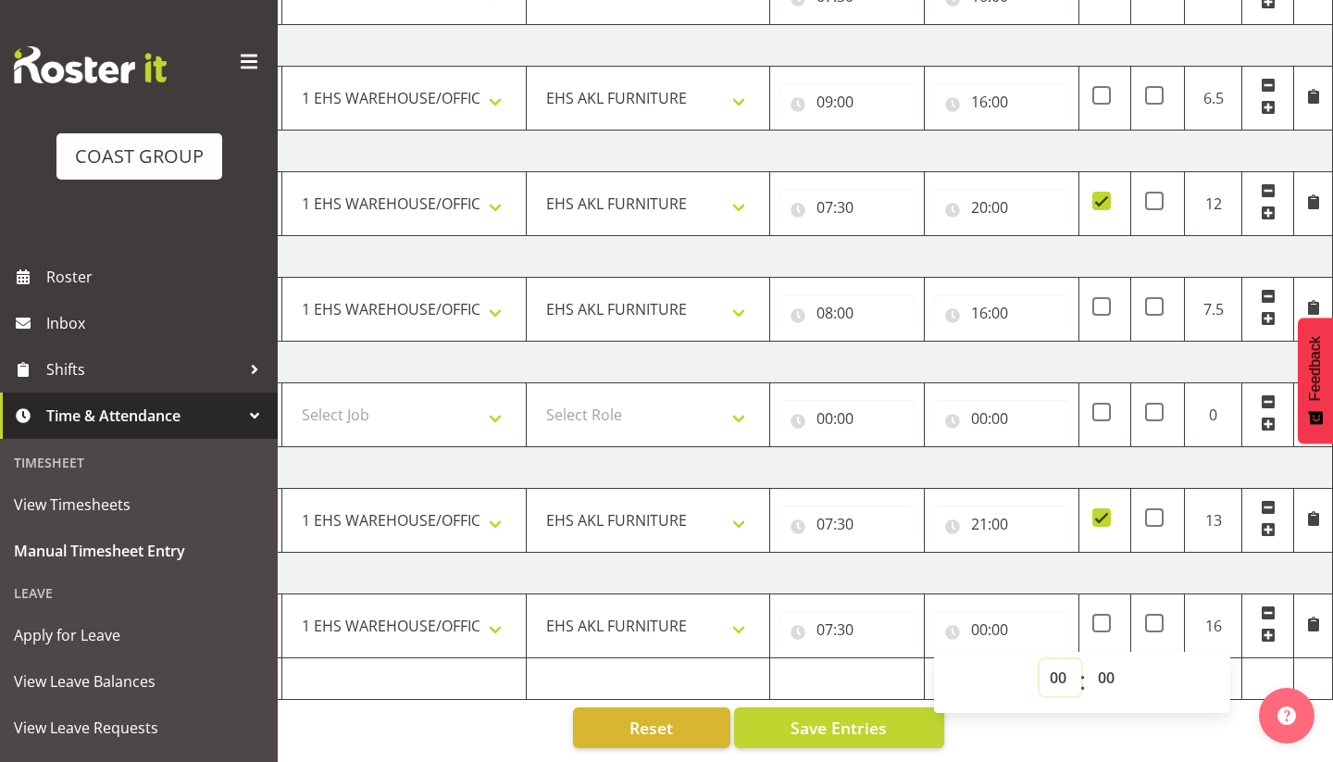
select select "22"
type input "22:00"
click at [1100, 622] on span at bounding box center [1101, 623] width 19 height 19
click at [1100, 622] on input "checkbox" at bounding box center [1098, 623] width 12 height 12
checkbox input "true"
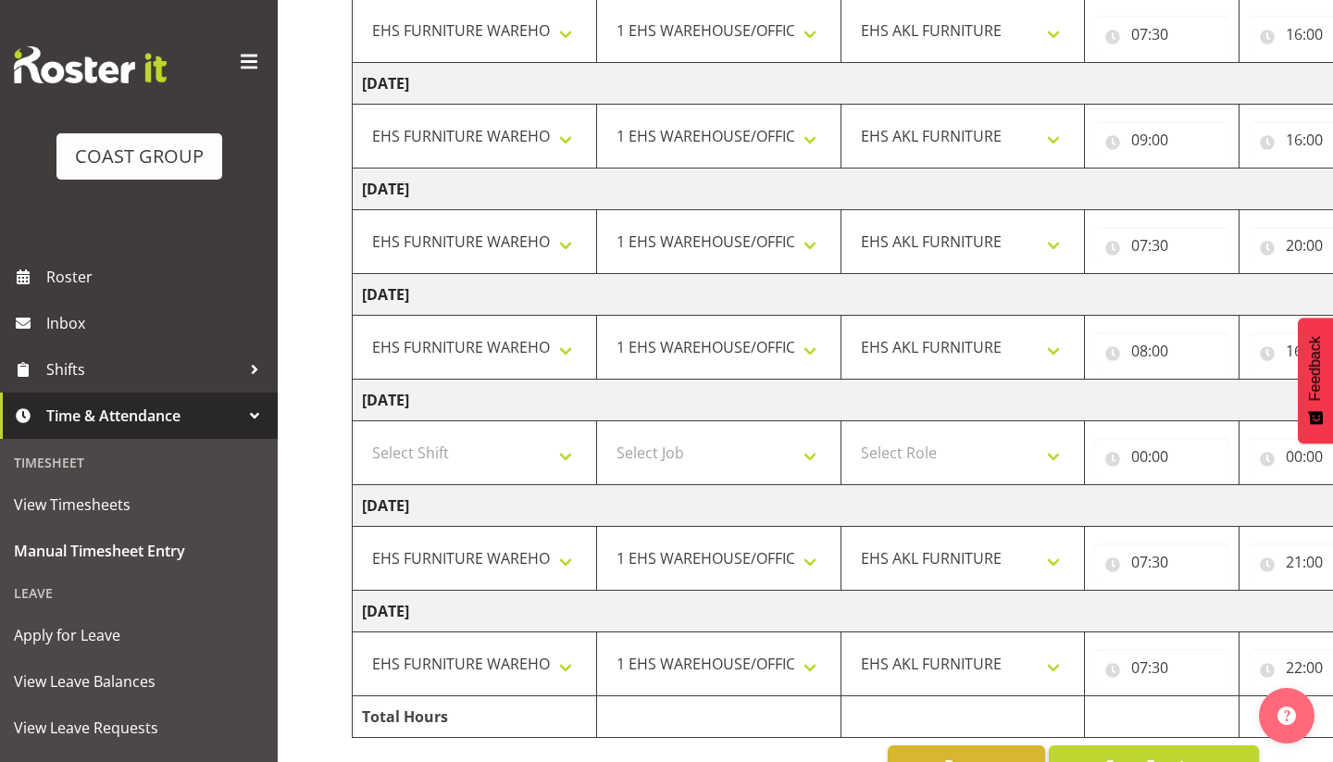
scroll to position [378, 0]
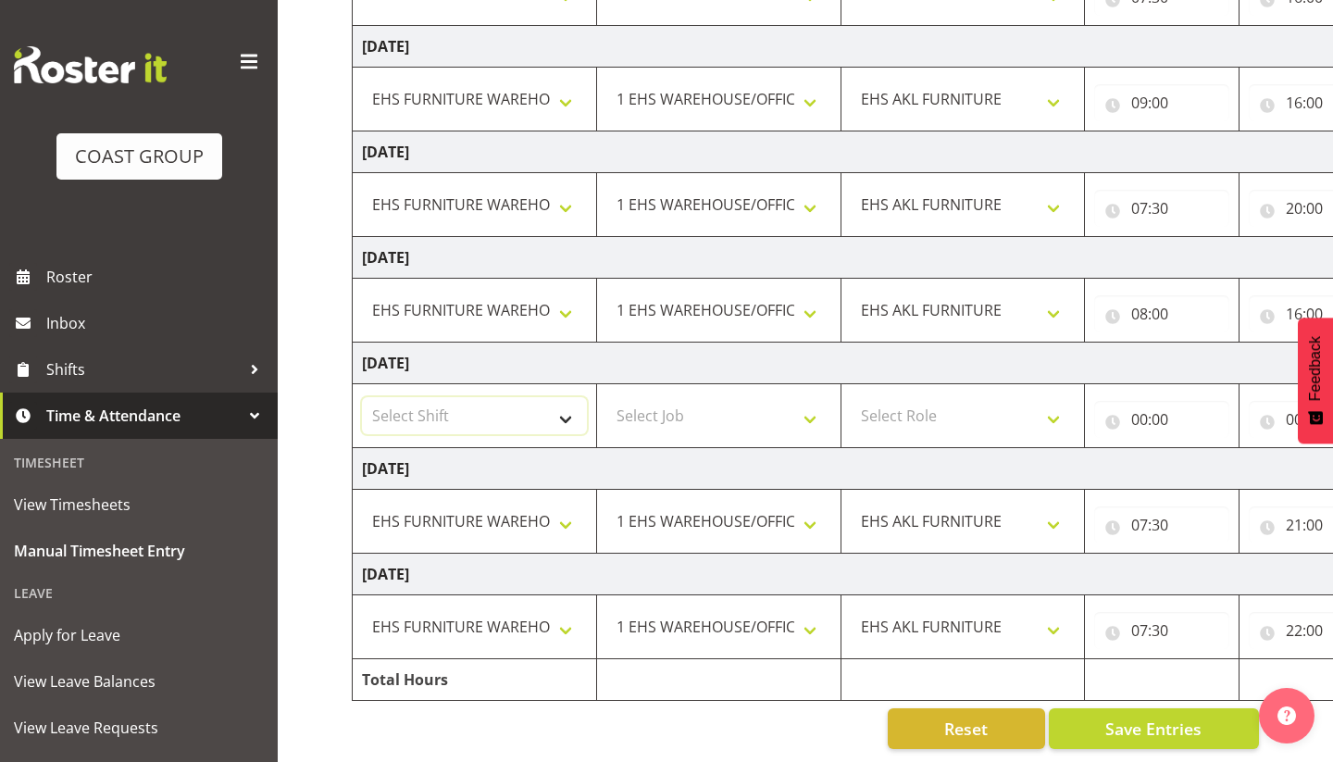
select select "71560"
select select "10268"
select select "189"
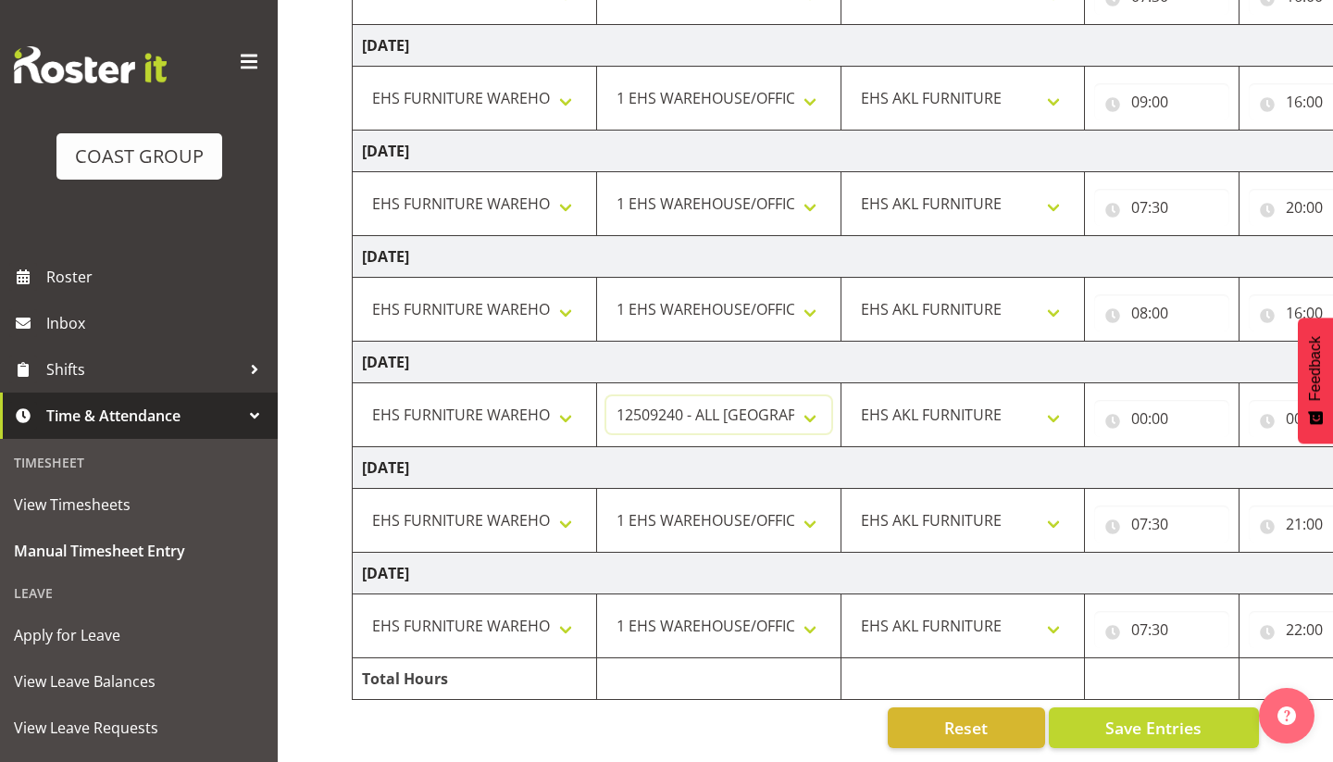
scroll to position [379, 0]
click at [1145, 422] on input "00:00" at bounding box center [1161, 418] width 135 height 37
select select "6"
type input "06:00"
click at [1018, 465] on td "Monday 8th September 2025" at bounding box center [1000, 468] width 1295 height 42
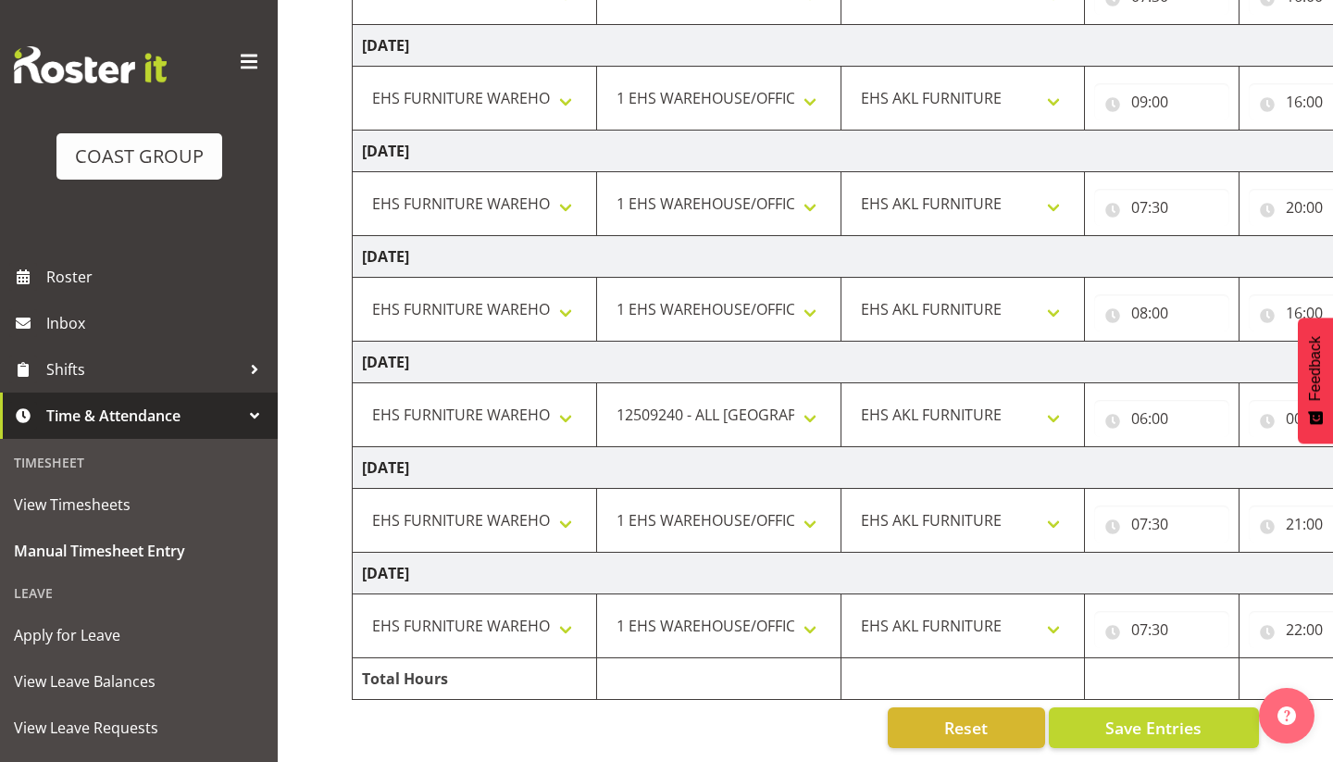
scroll to position [0, 61]
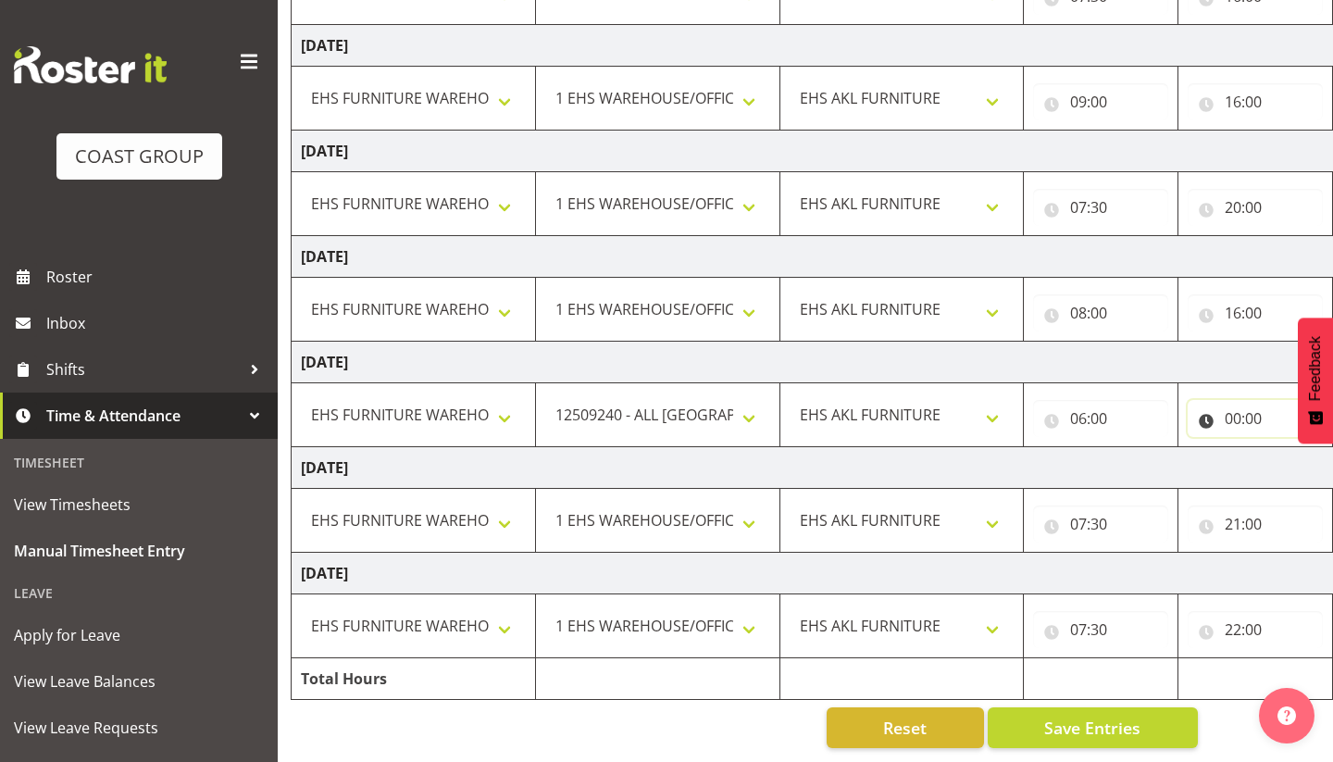
click at [1237, 424] on input "00:00" at bounding box center [1255, 418] width 135 height 37
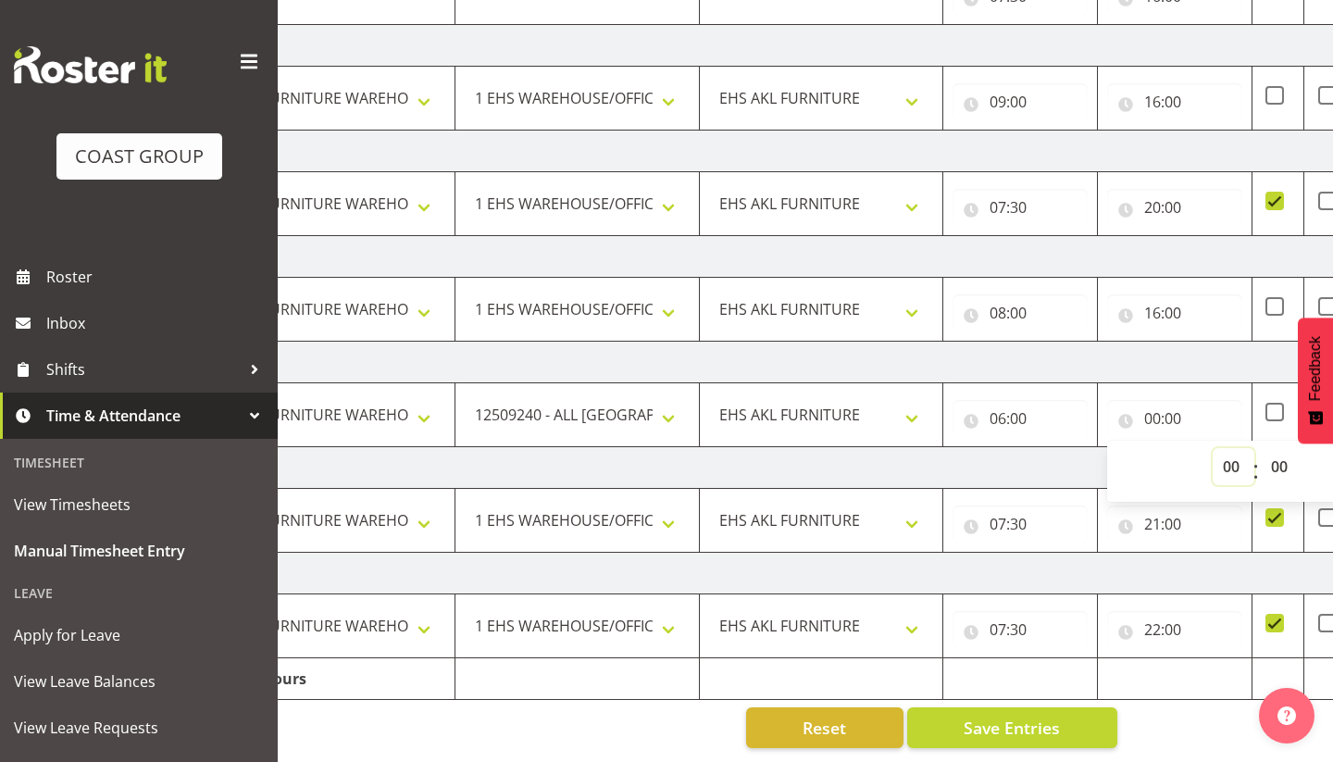
select select "14"
type input "14:00"
select select "30"
type input "14:30"
click at [1057, 469] on td "Monday 8th September 2025" at bounding box center [858, 468] width 1295 height 42
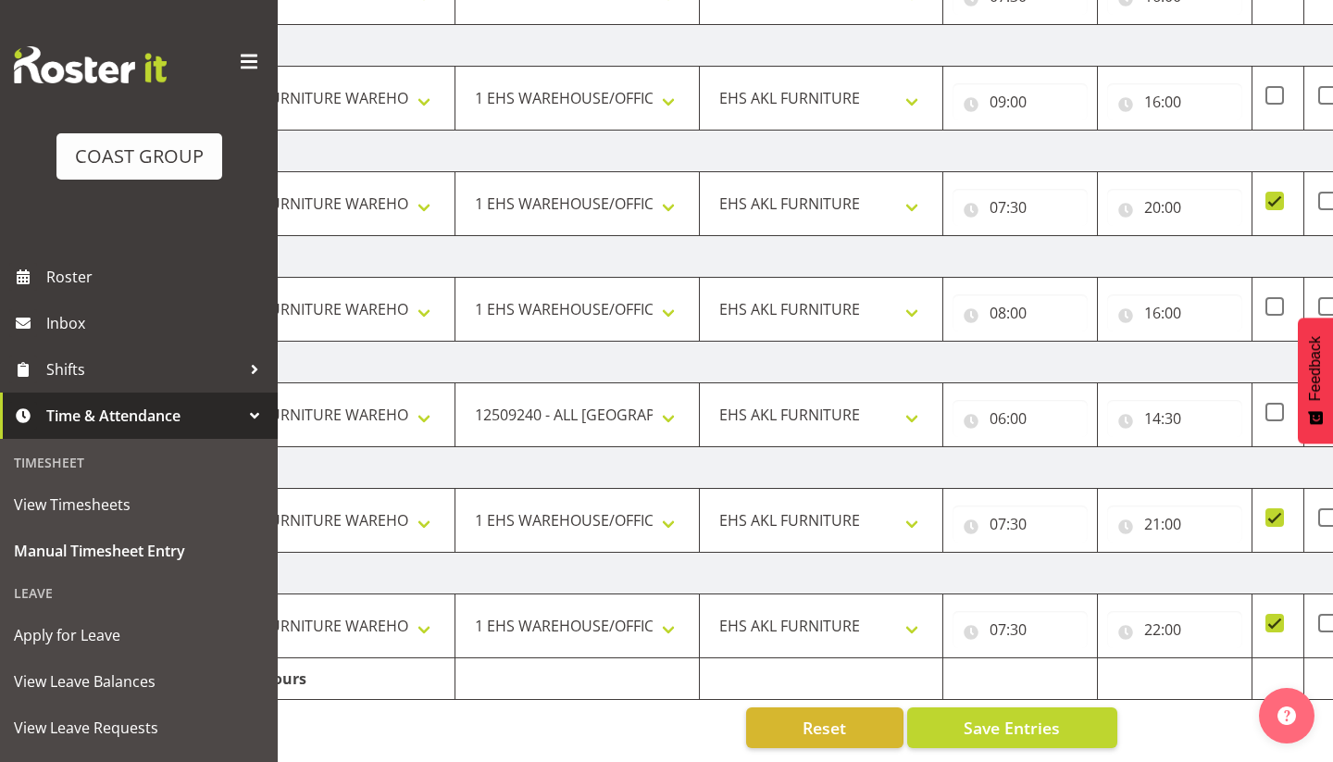
scroll to position [379, 0]
click at [1168, 470] on td "Monday 8th September 2025" at bounding box center [858, 468] width 1295 height 42
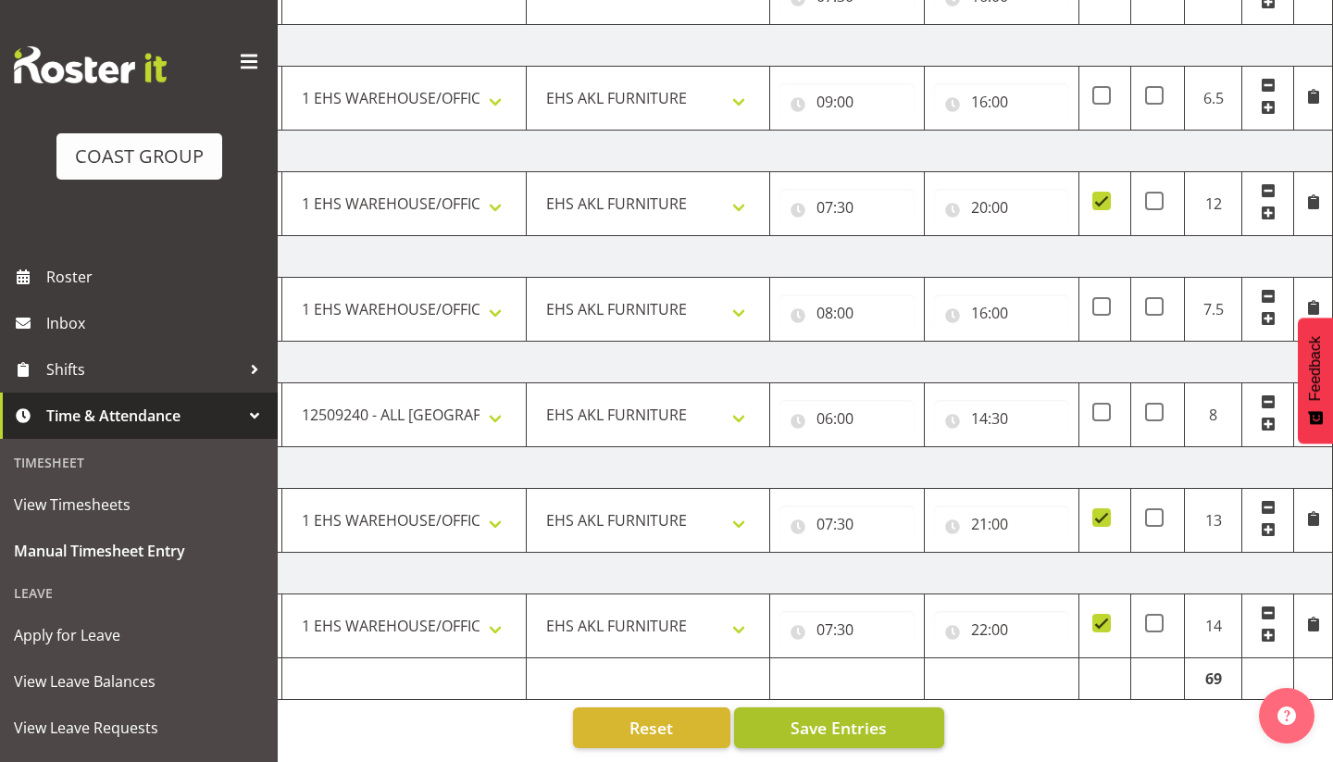
click at [831, 728] on span "Save Entries" at bounding box center [838, 728] width 96 height 24
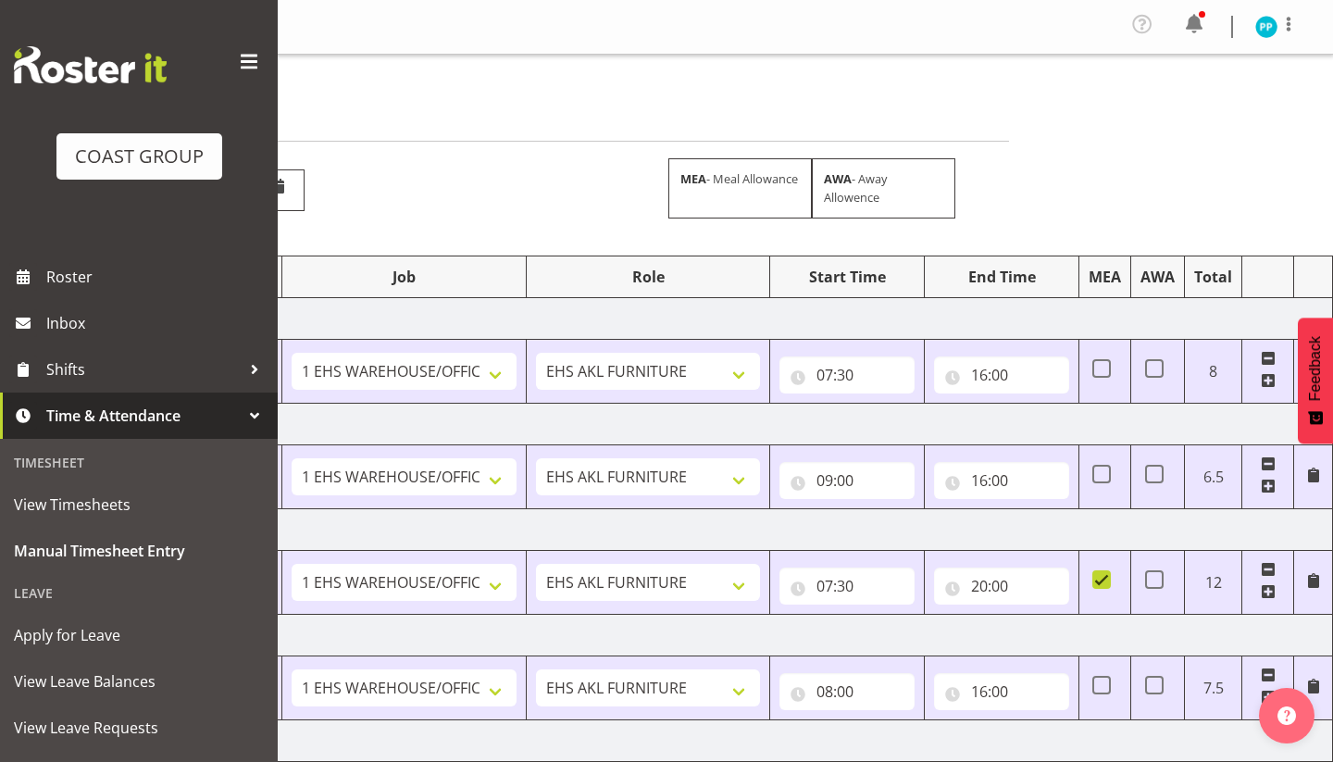
scroll to position [0, 0]
click at [1265, 29] on img at bounding box center [1266, 27] width 22 height 22
click at [1201, 99] on link "Log Out" at bounding box center [1211, 101] width 178 height 33
